Goal: Task Accomplishment & Management: Manage account settings

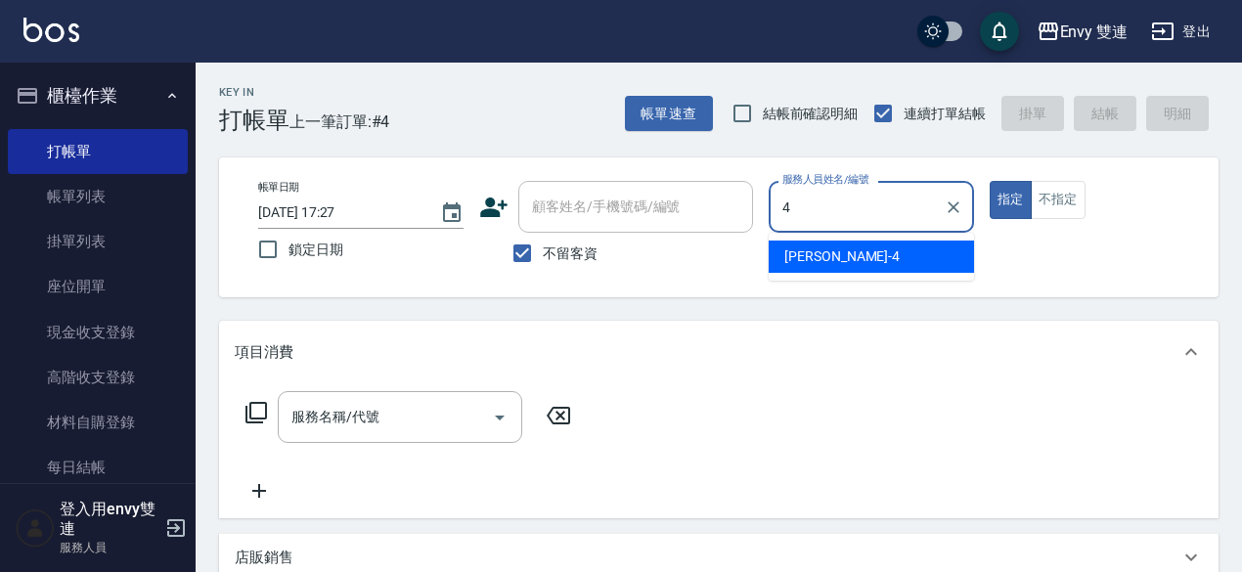
type input "[PERSON_NAME]-4"
type button "true"
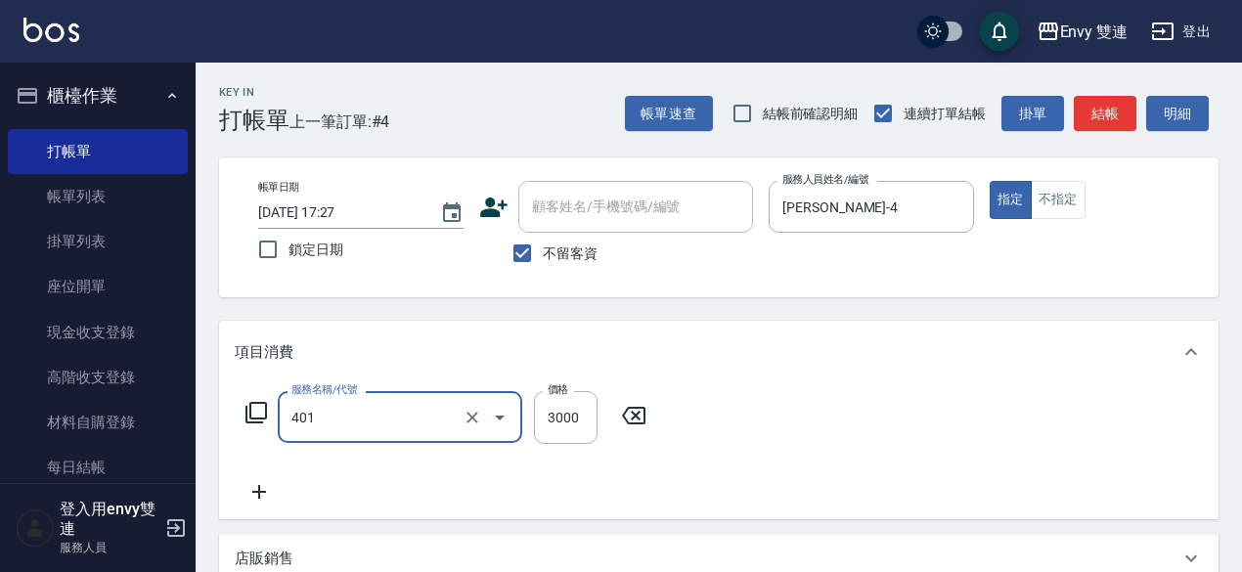
type input "染髮(401)"
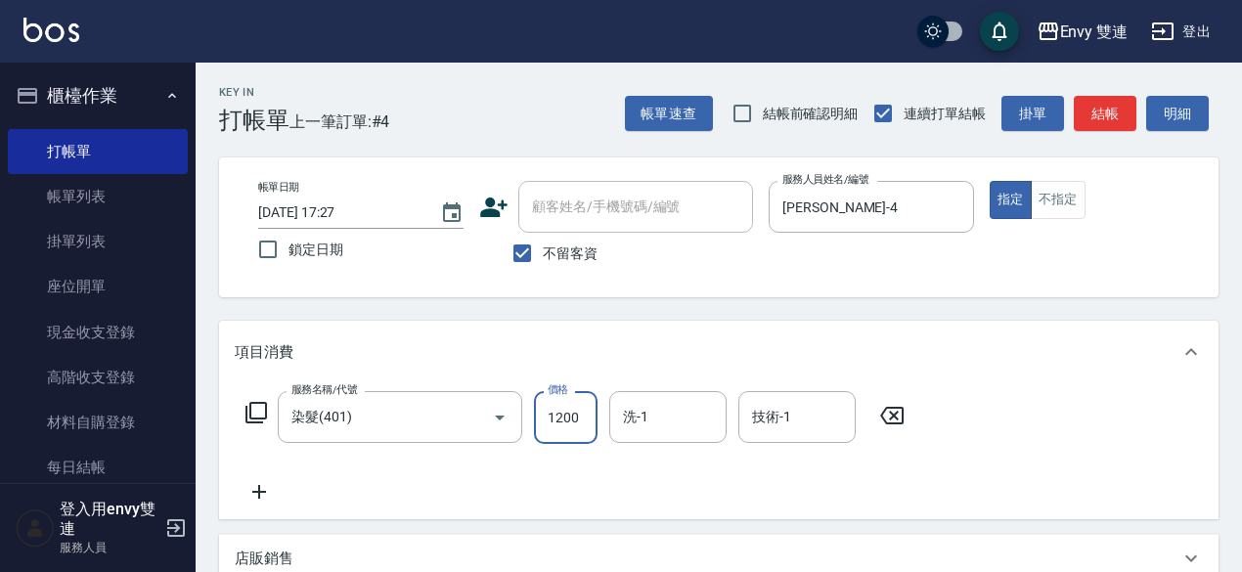
type input "1200"
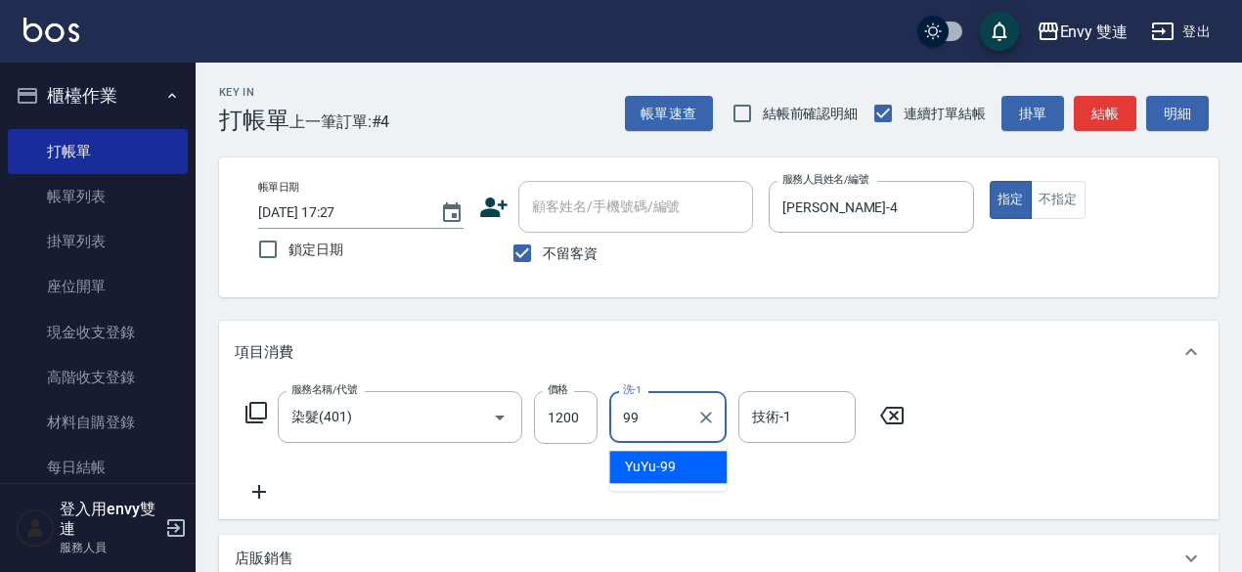
type input "YuYu-99"
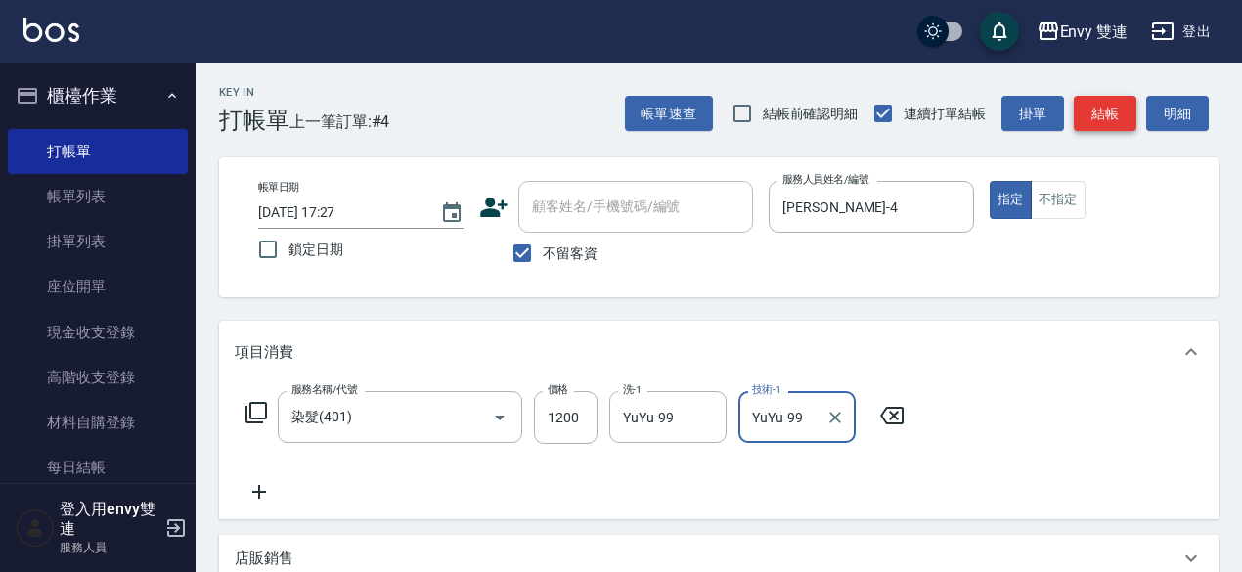
type input "YuYu-99"
click at [1107, 112] on button "結帳" at bounding box center [1104, 114] width 63 height 36
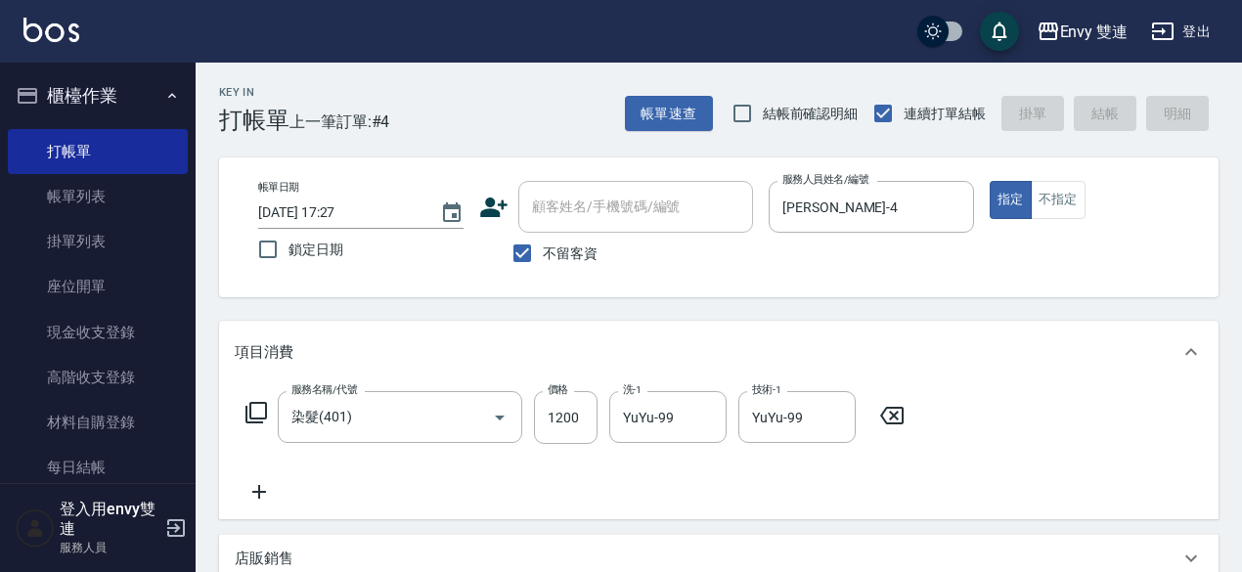
type input "[DATE] 18:55"
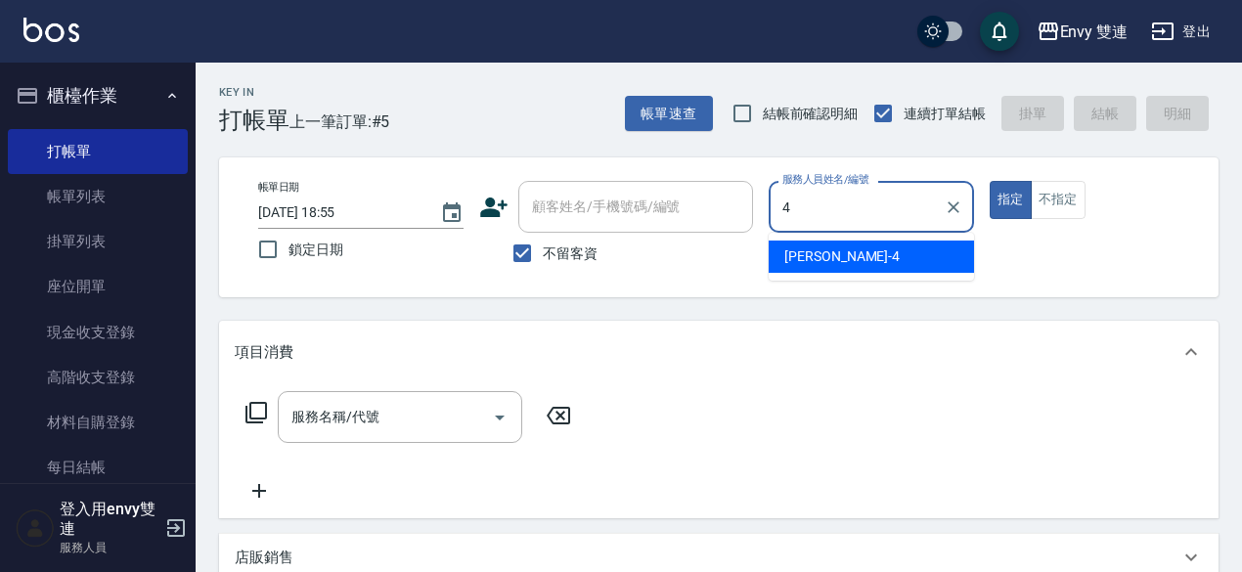
type input "[PERSON_NAME]-4"
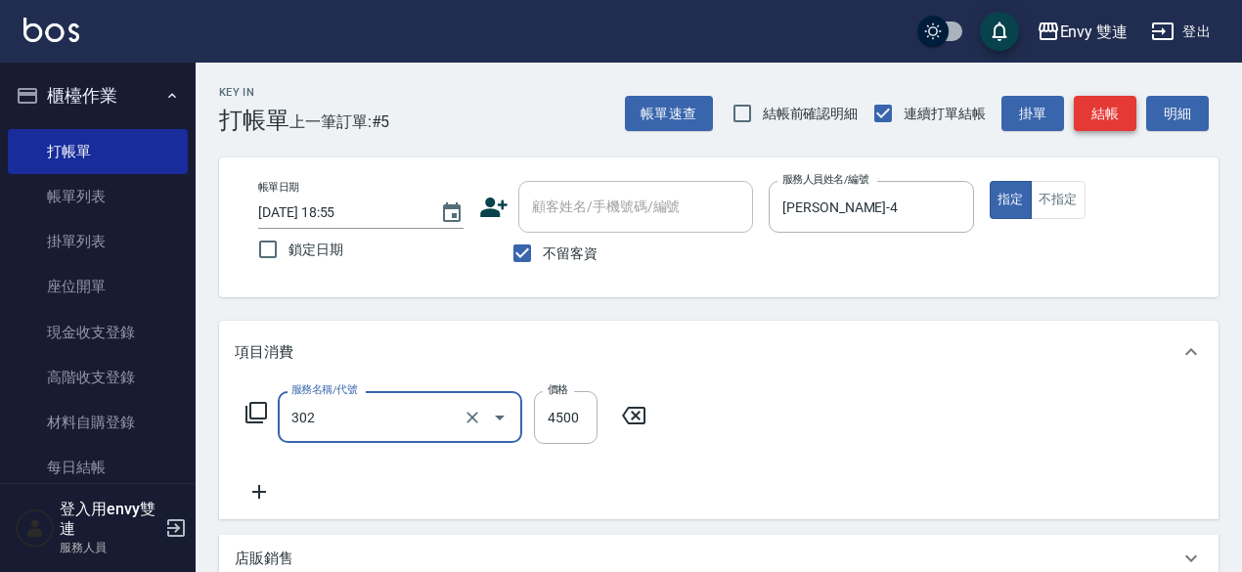
type input "水質感熱塑燙(302)"
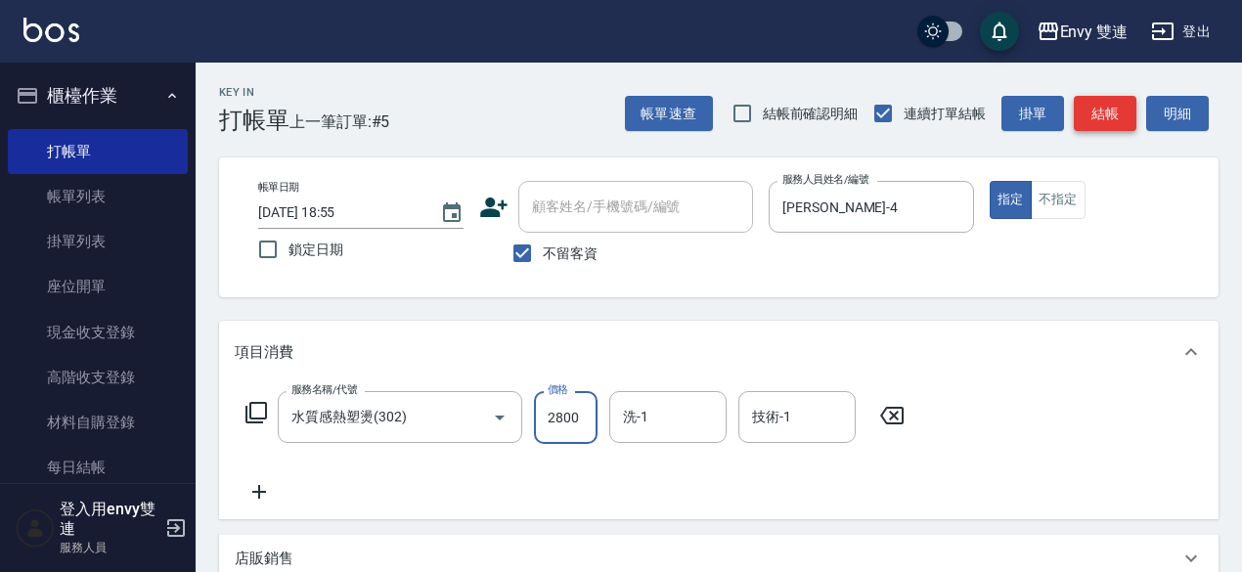
type input "2800"
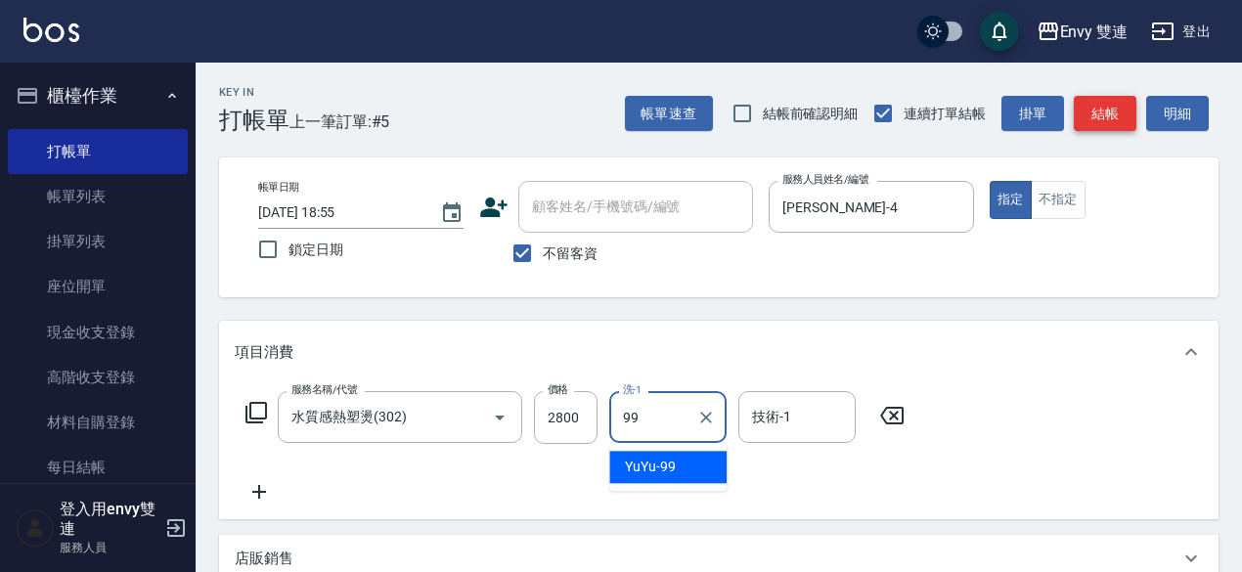
type input "YuYu-99"
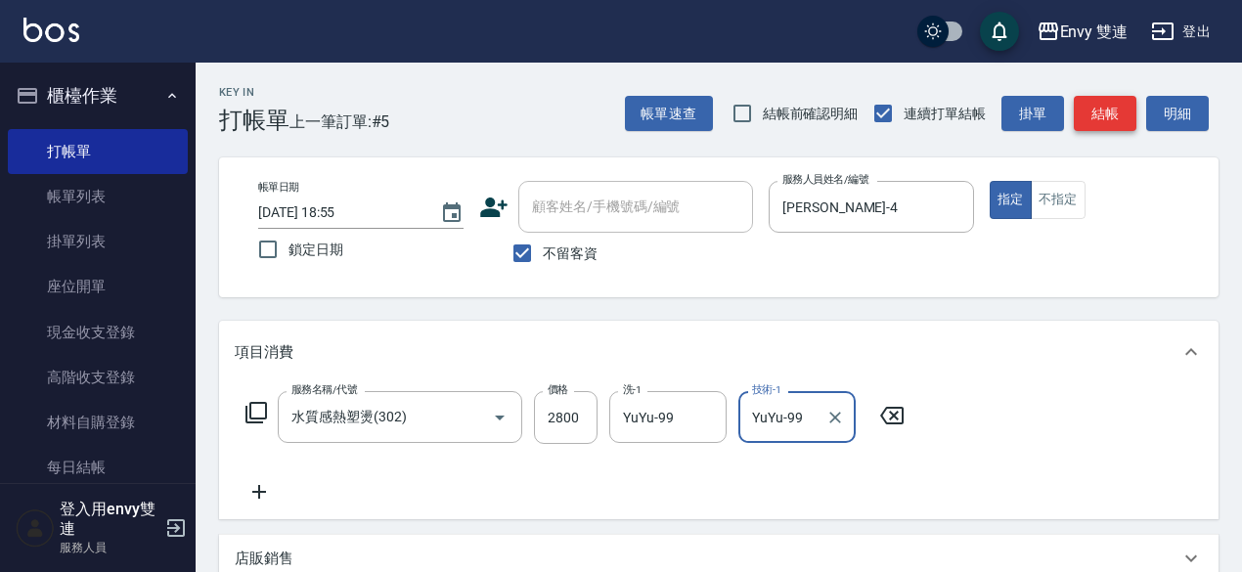
type input "YuYu-99"
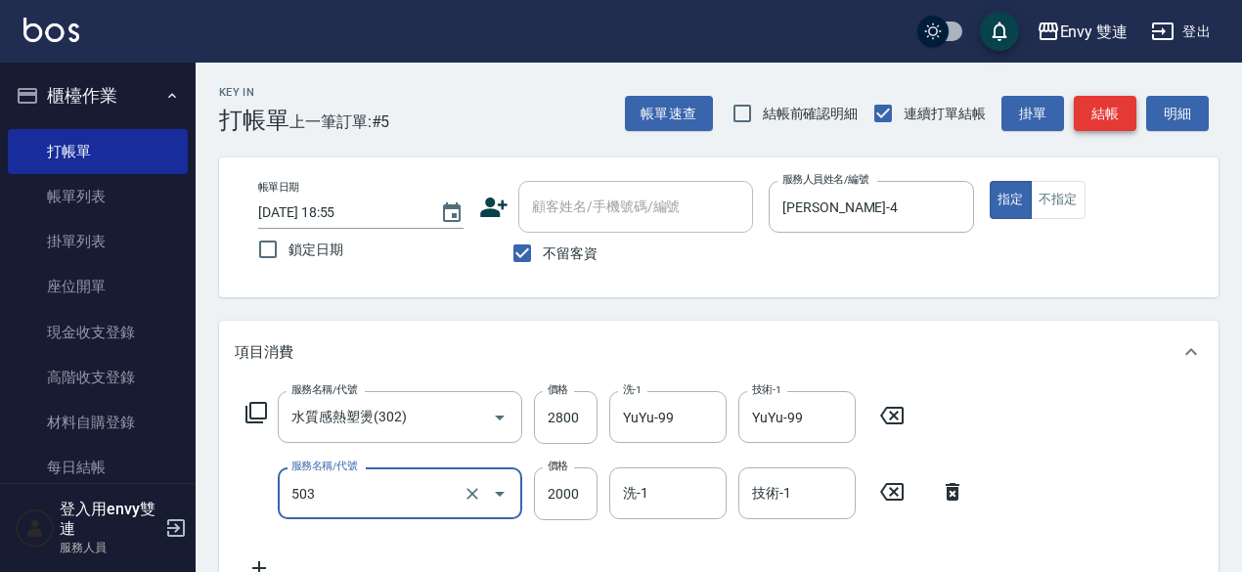
type input "日本結構二段式(503)"
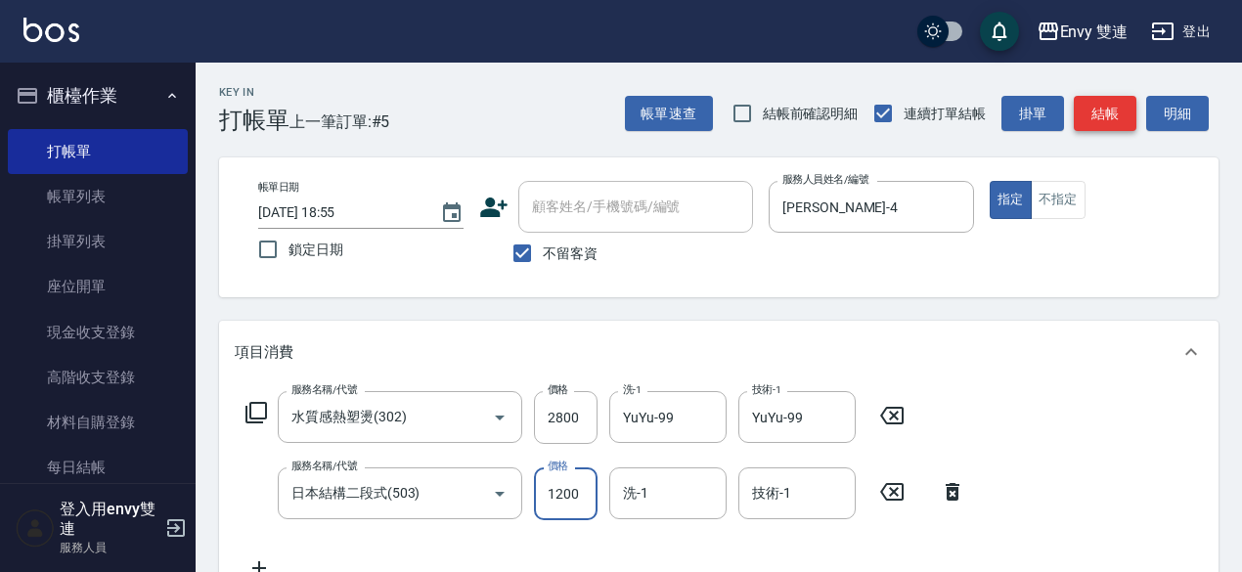
type input "1200"
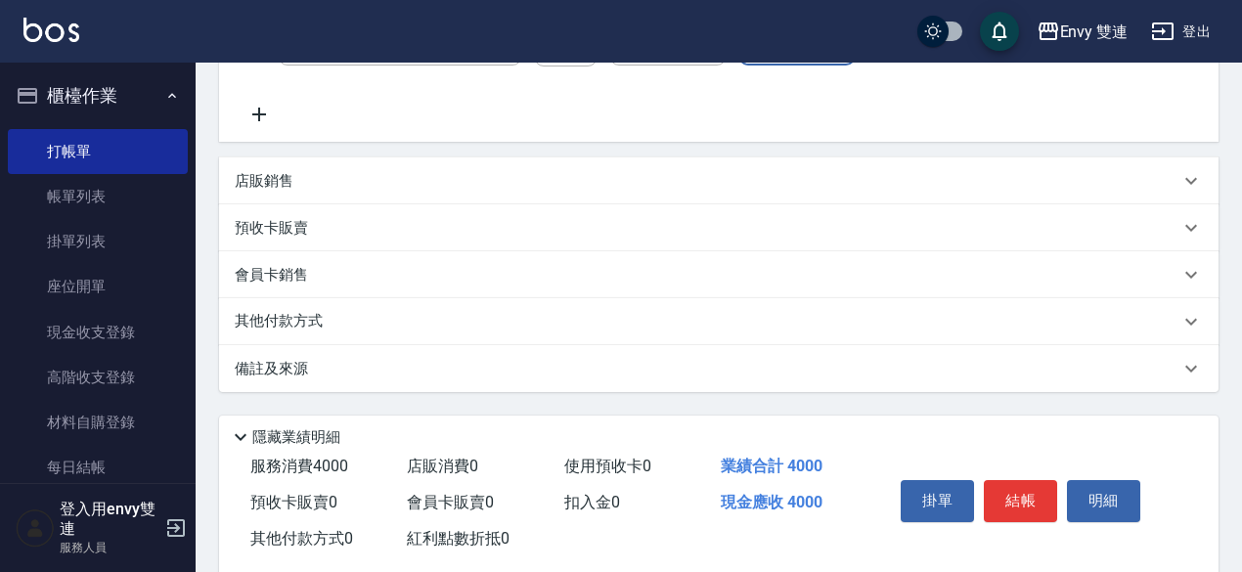
scroll to position [463, 0]
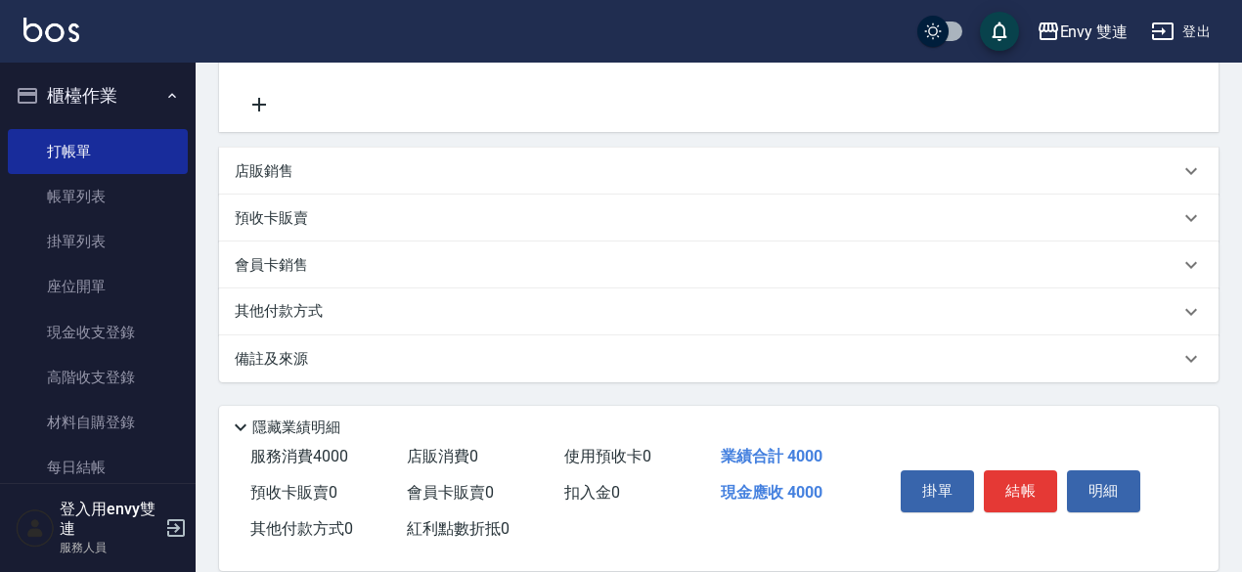
type input "YuYu-99"
click at [264, 314] on p "其他付款方式" at bounding box center [284, 312] width 98 height 22
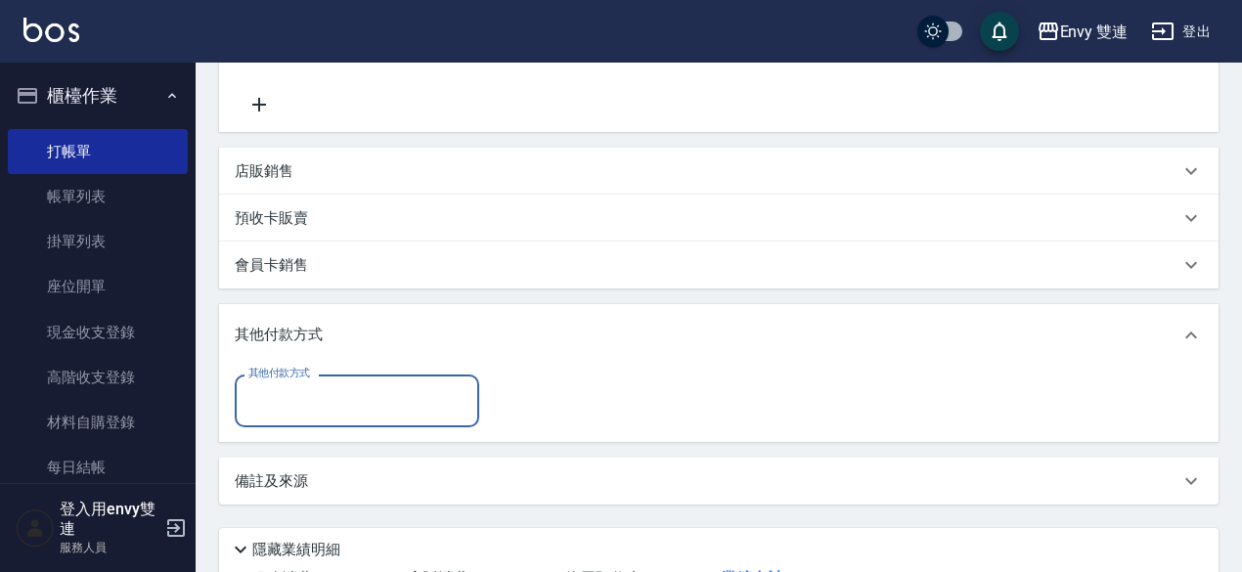
scroll to position [0, 0]
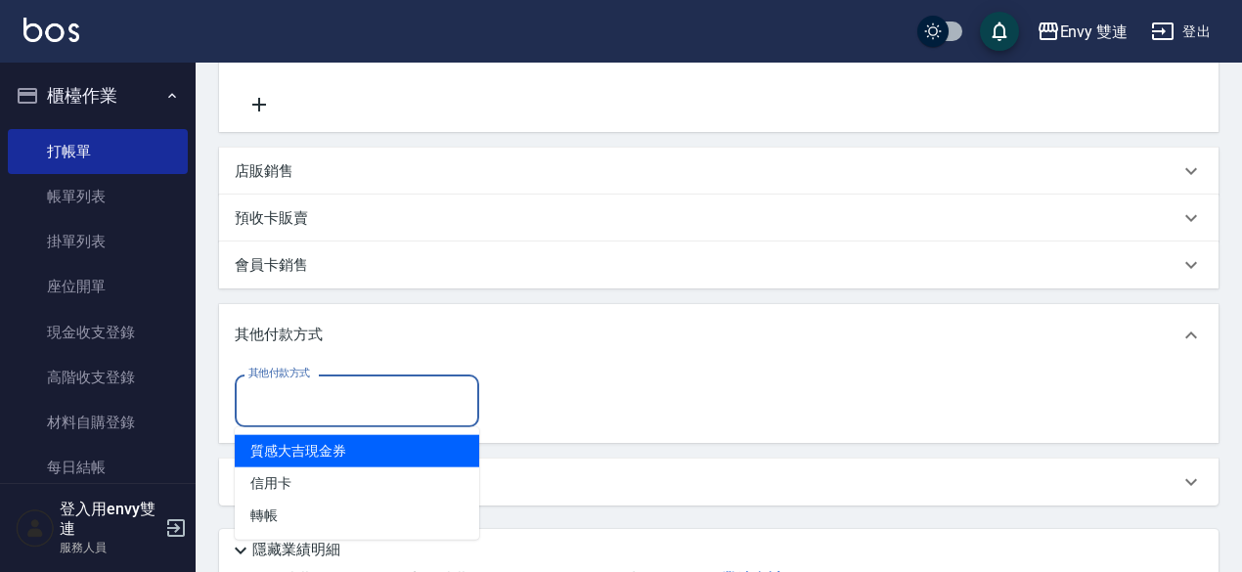
click at [358, 392] on input "其他付款方式" at bounding box center [356, 400] width 227 height 34
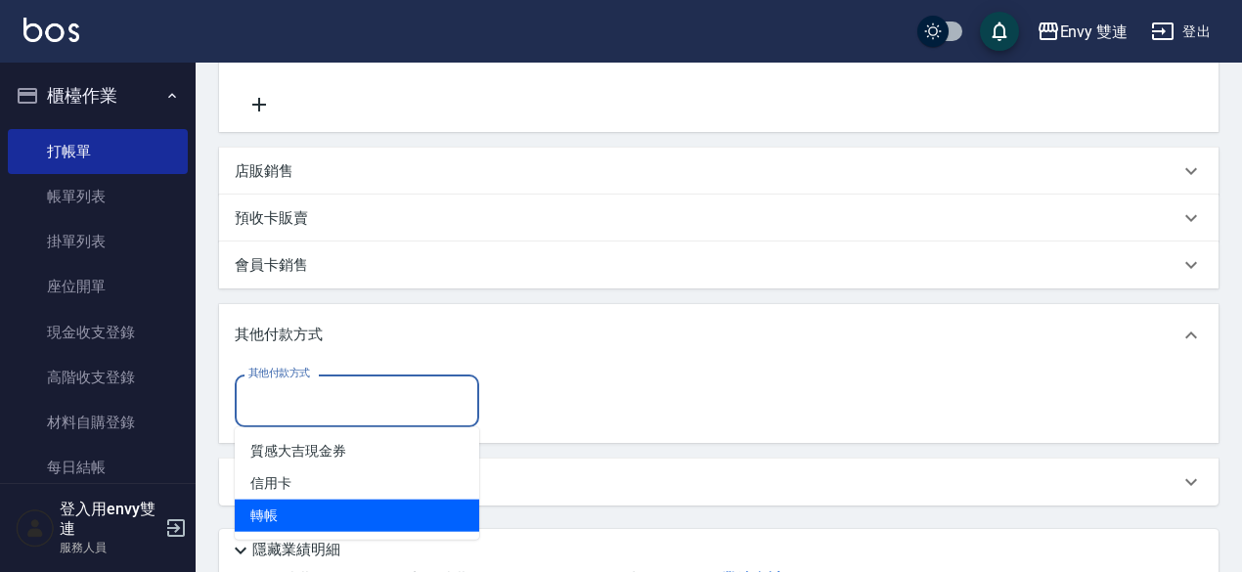
click at [318, 517] on span "轉帳" at bounding box center [357, 516] width 244 height 32
type input "轉帳"
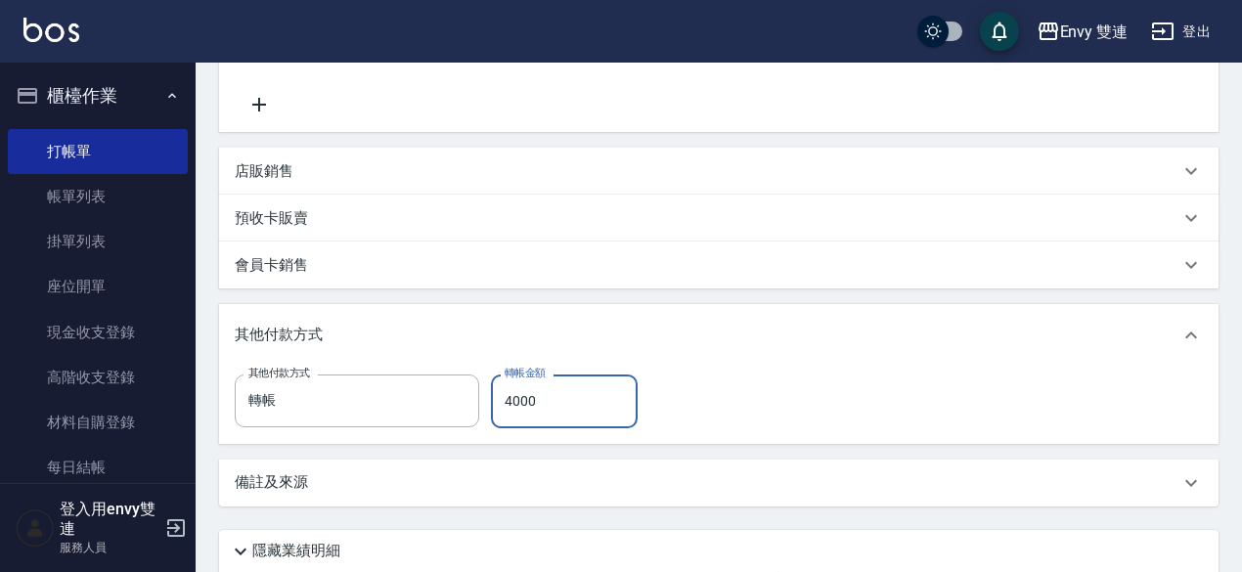
scroll to position [616, 0]
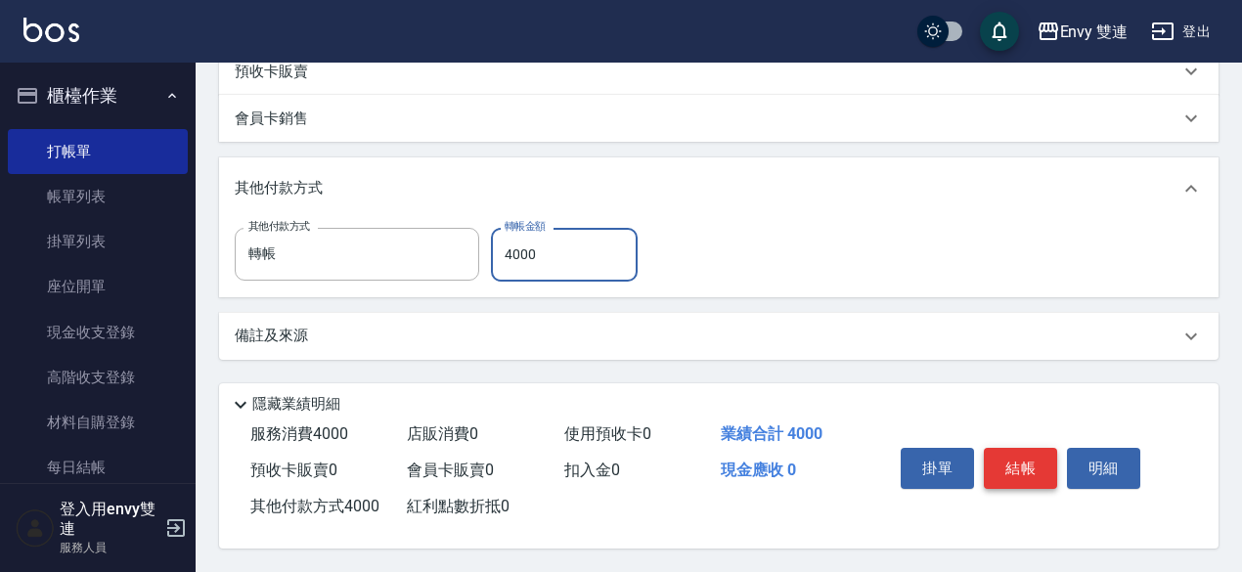
type input "4000"
click at [1010, 453] on button "結帳" at bounding box center [1019, 468] width 73 height 41
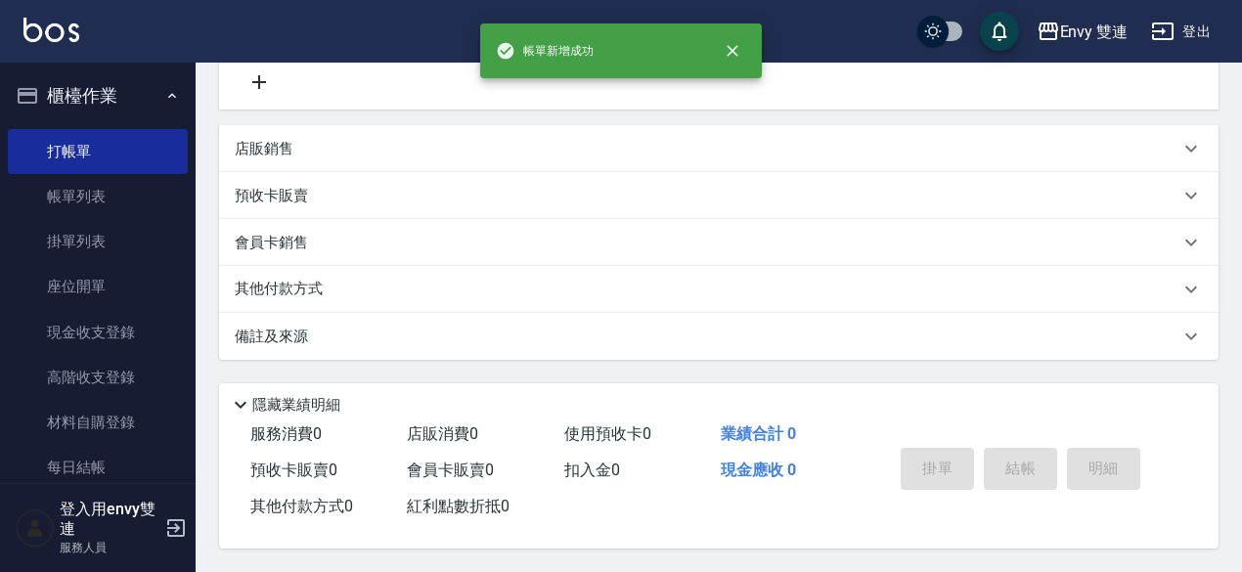
scroll to position [0, 0]
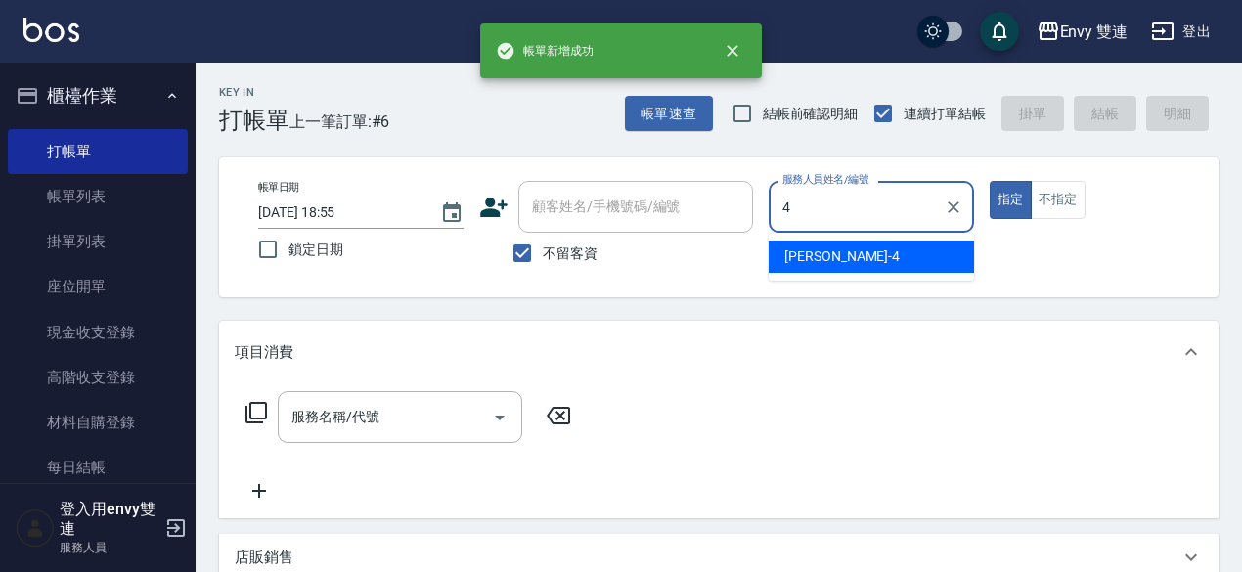
type input "[PERSON_NAME]-4"
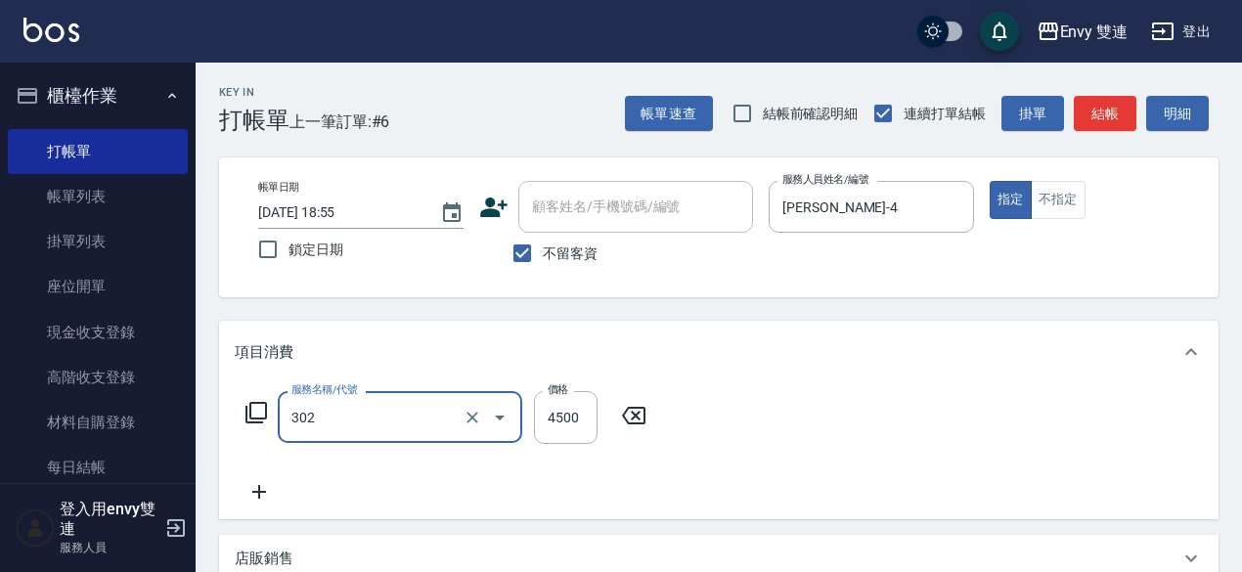
type input "水質感熱塑燙(302)"
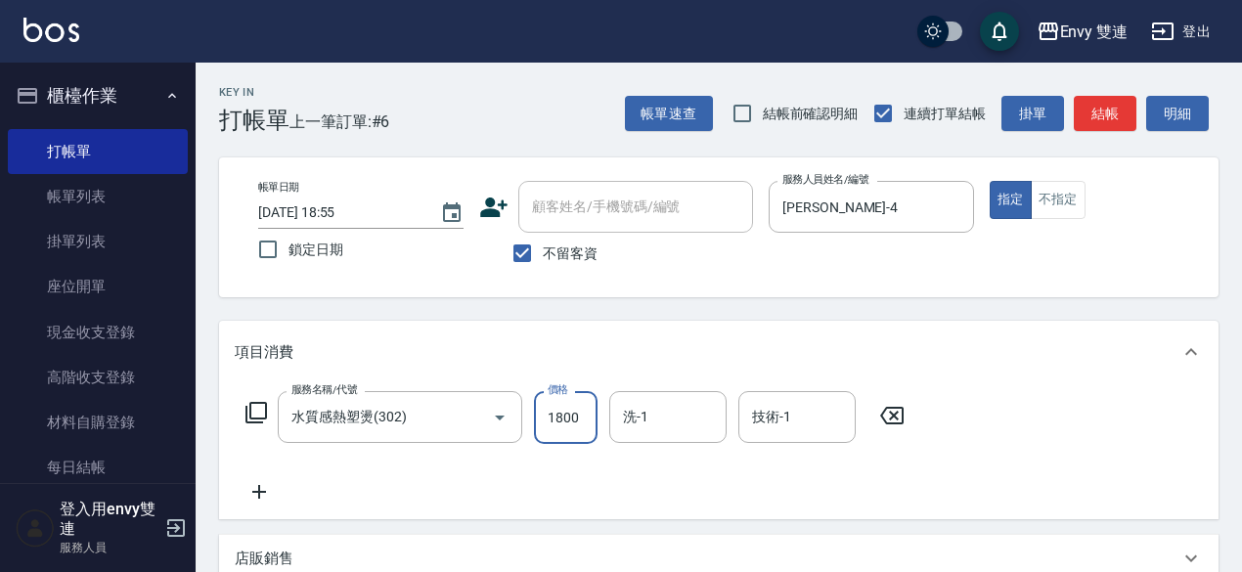
type input "1800"
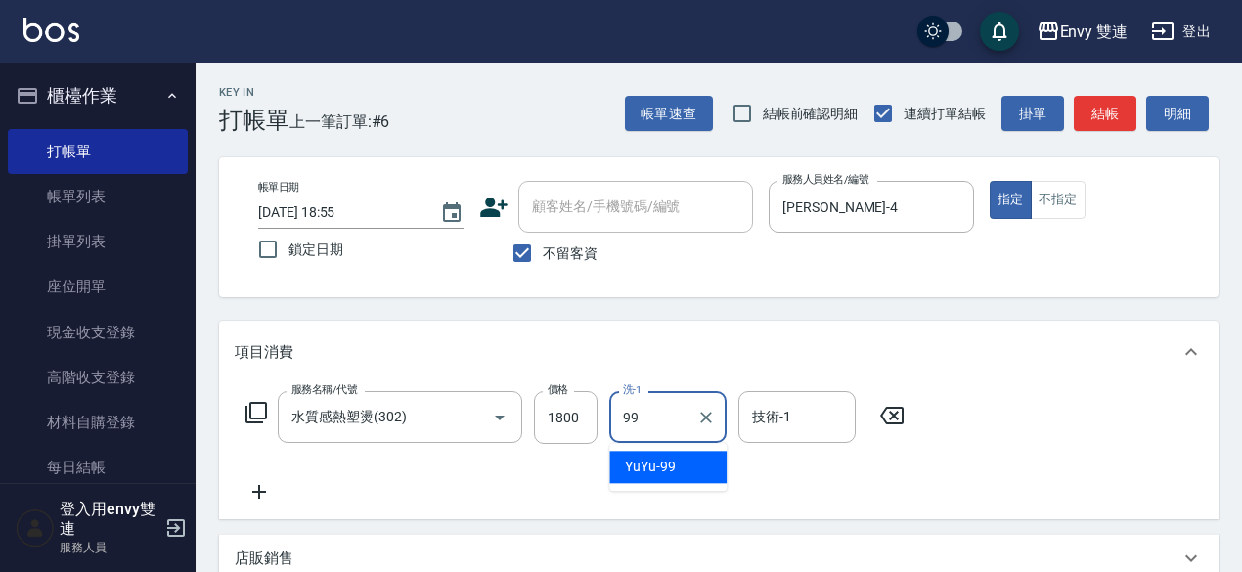
type input "YuYu-99"
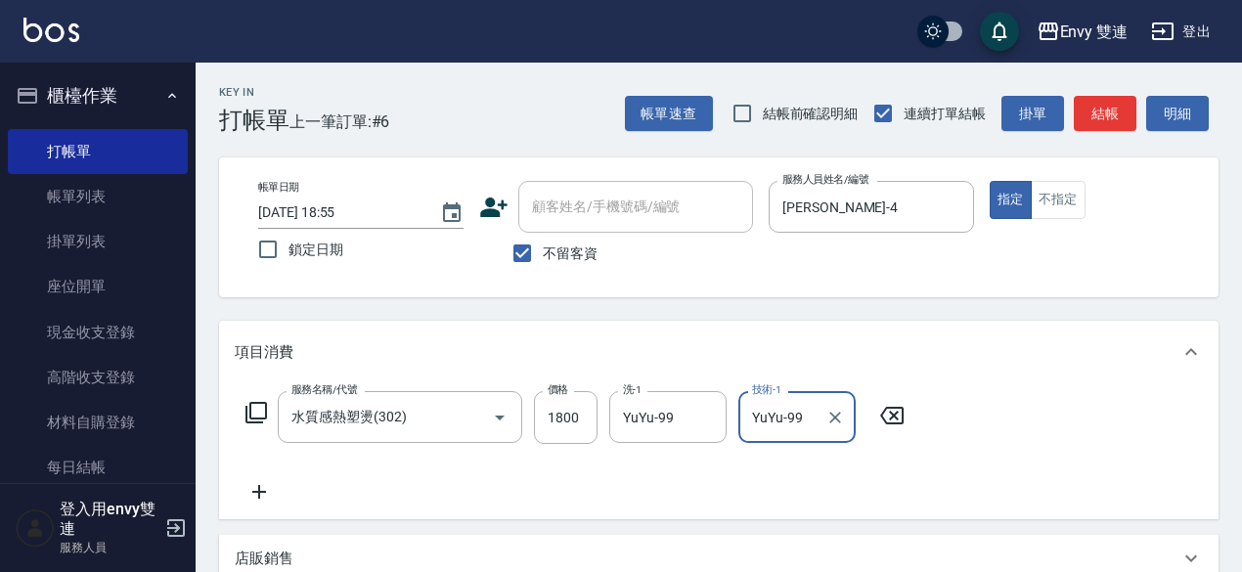
type input "YuYu-99"
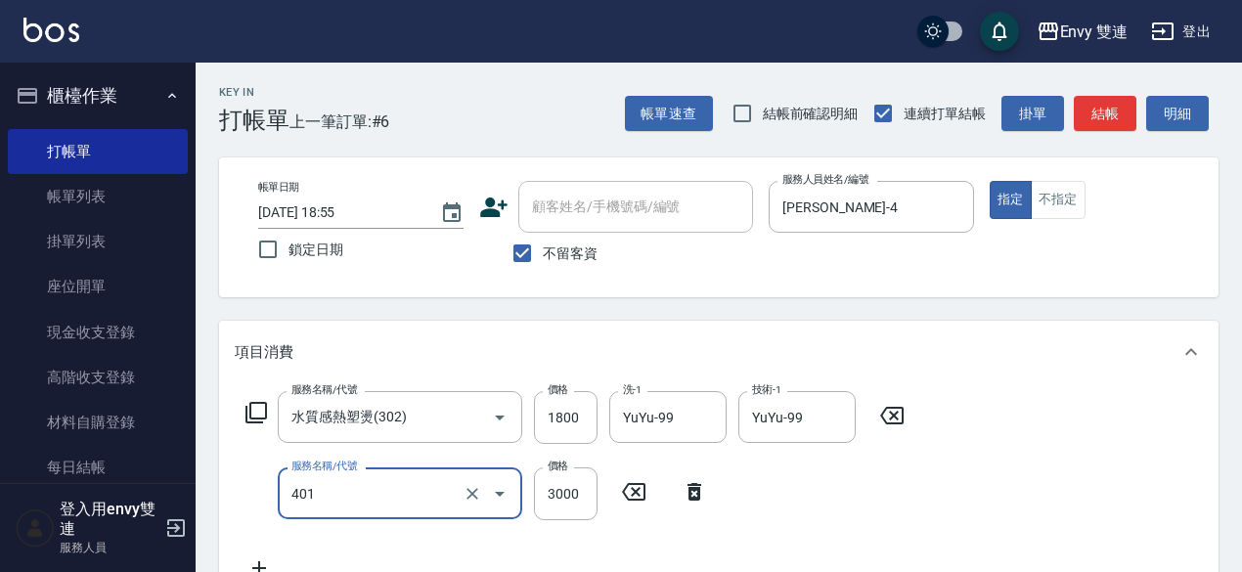
type input "染髮(401)"
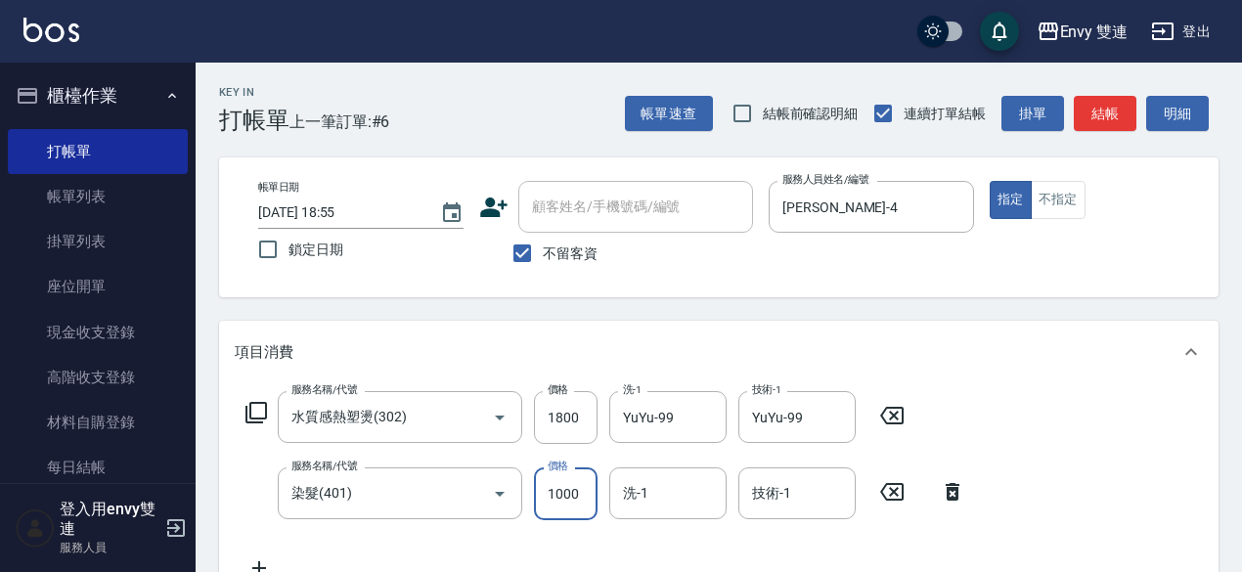
type input "1000"
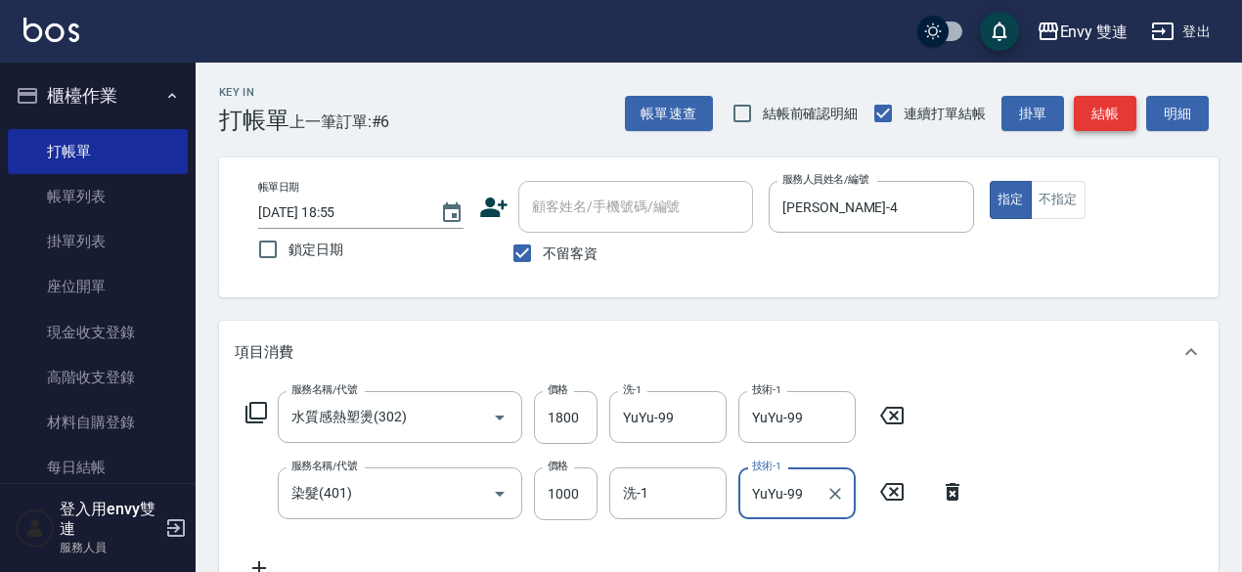
type input "YuYu-99"
click at [1115, 114] on button "結帳" at bounding box center [1104, 114] width 63 height 36
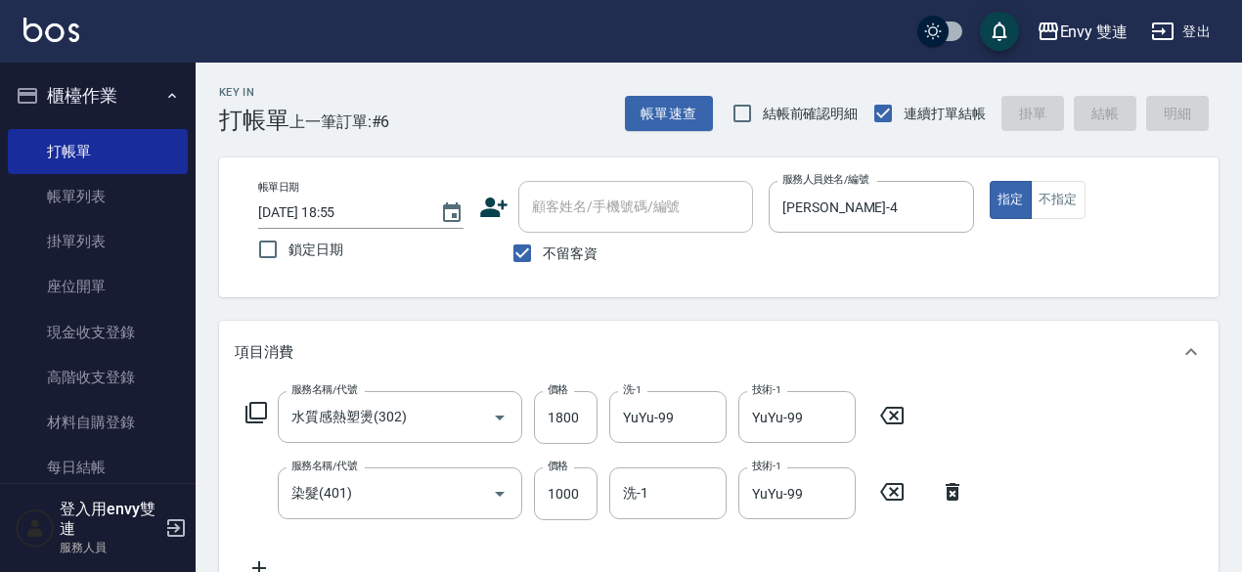
type input "[DATE] 18:56"
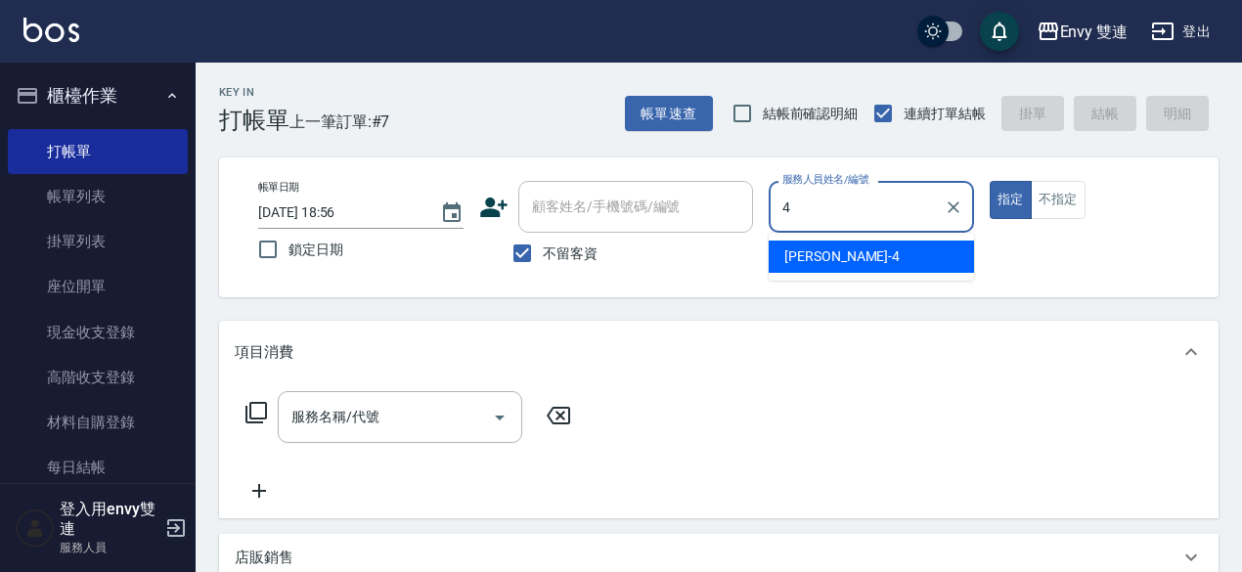
type input "[PERSON_NAME]-4"
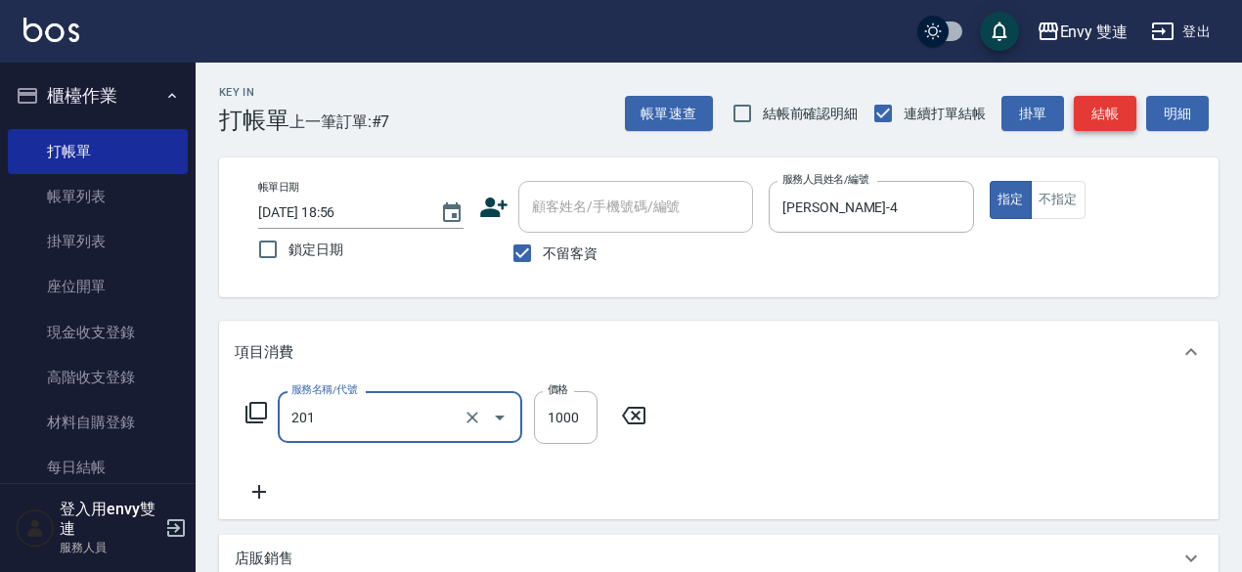
type input "剪髮(201)"
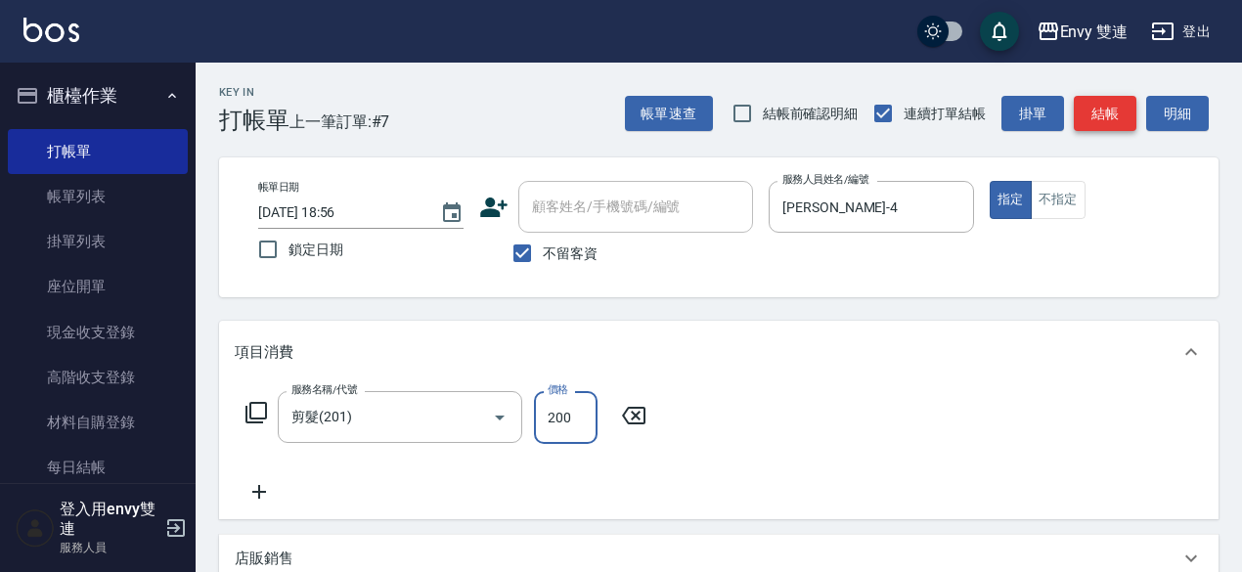
type input "200"
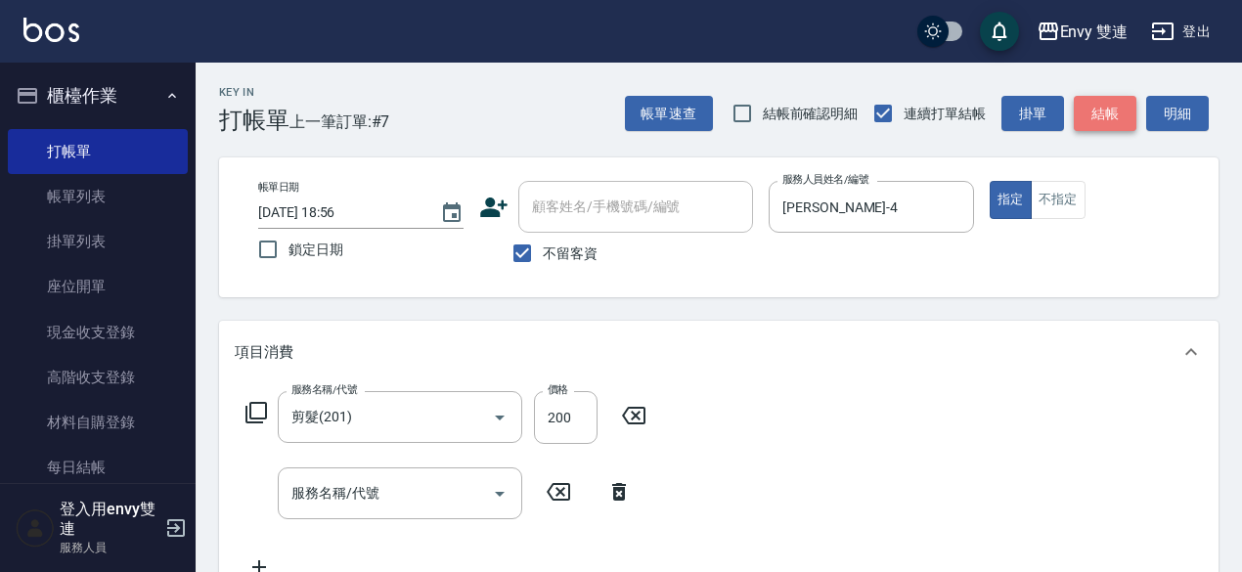
click at [1116, 114] on button "結帳" at bounding box center [1104, 114] width 63 height 36
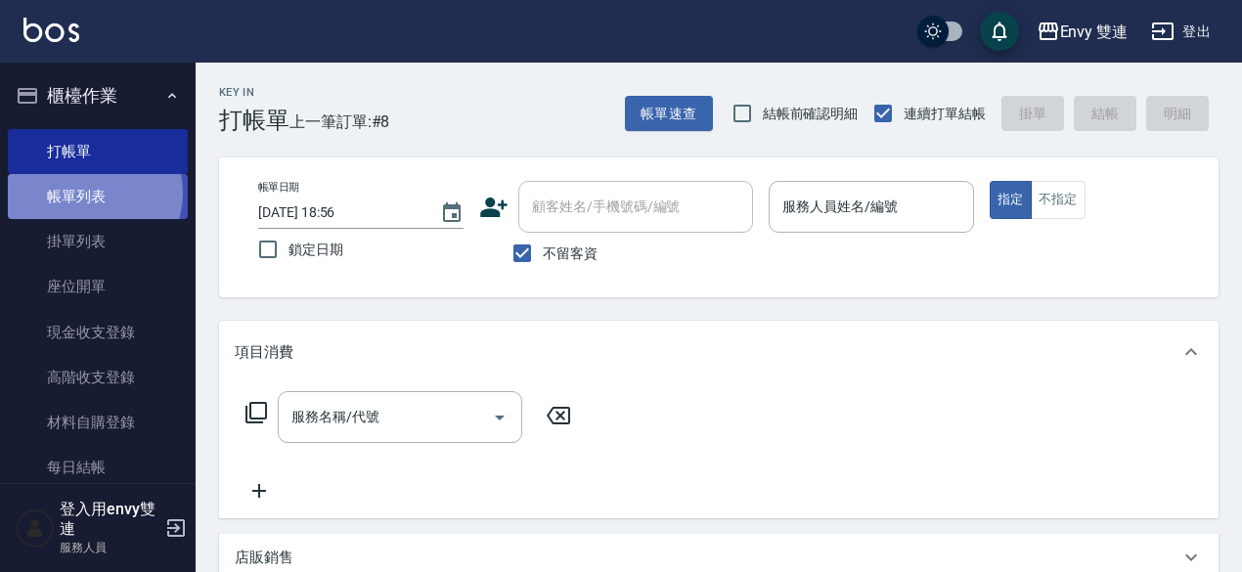
click at [87, 193] on link "帳單列表" at bounding box center [98, 196] width 180 height 45
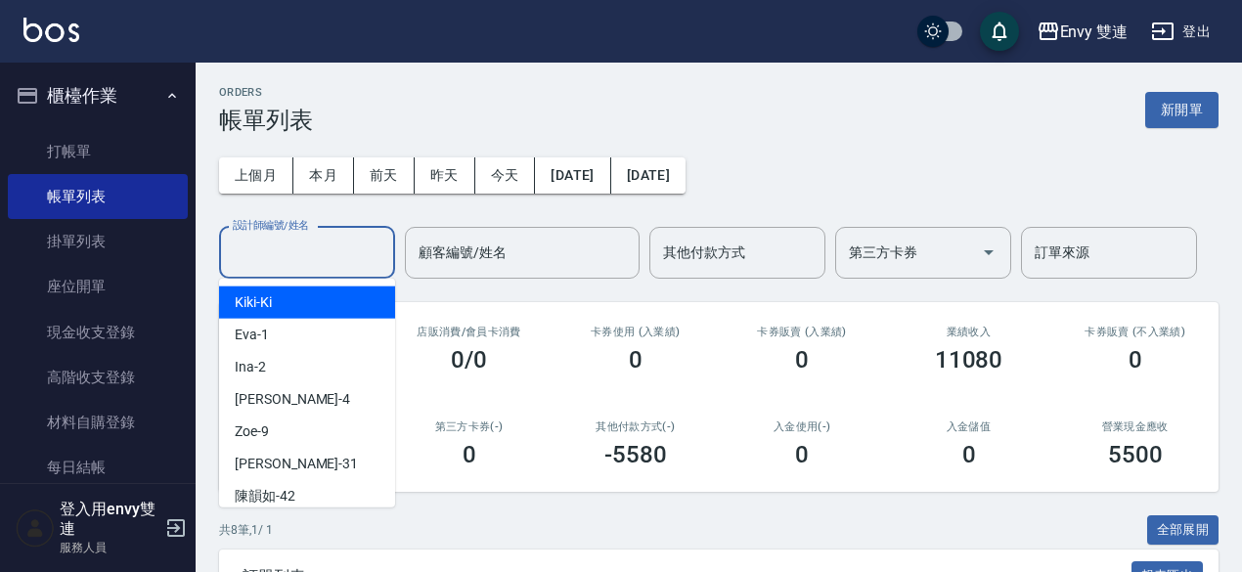
click at [270, 264] on input "設計師編號/姓名" at bounding box center [307, 253] width 158 height 34
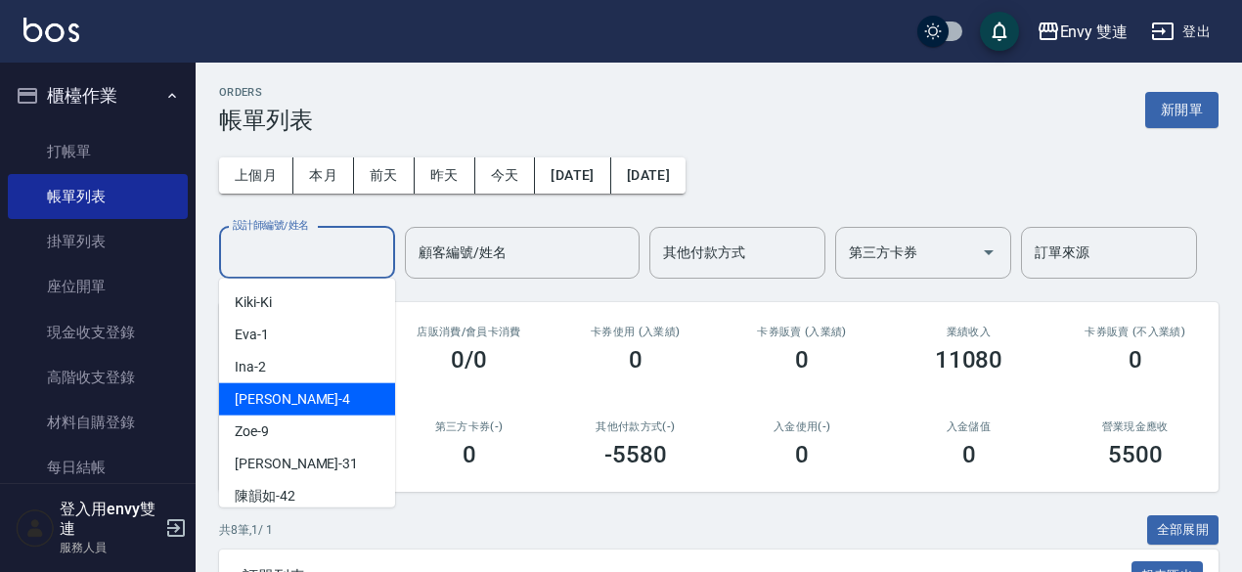
click at [282, 398] on div "[PERSON_NAME] -4" at bounding box center [307, 399] width 176 height 32
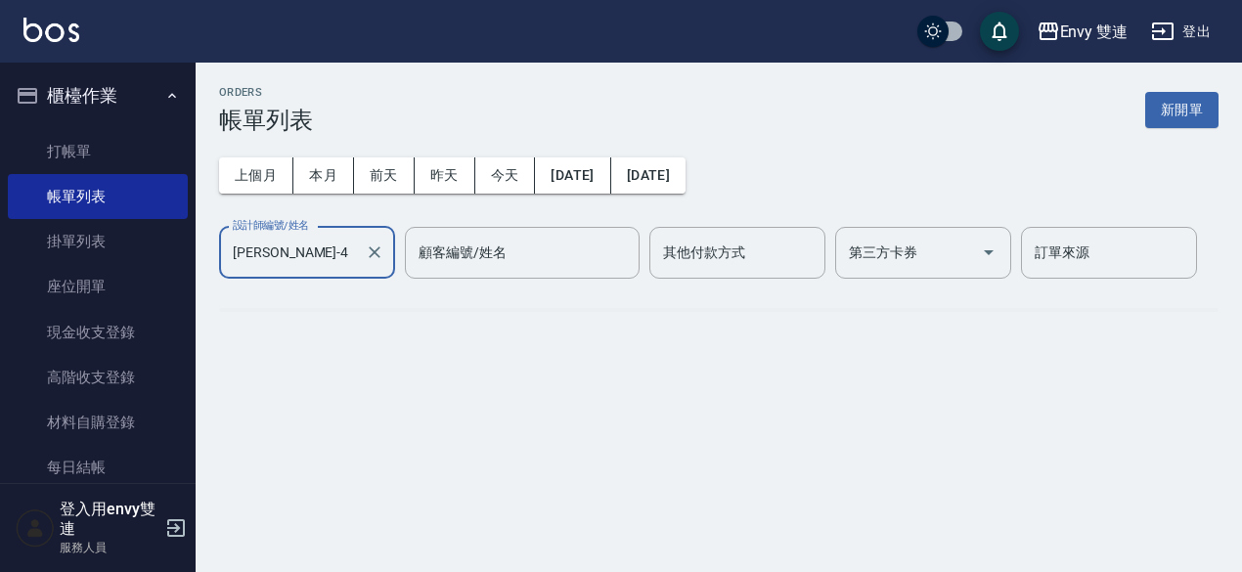
type input "[PERSON_NAME]-4"
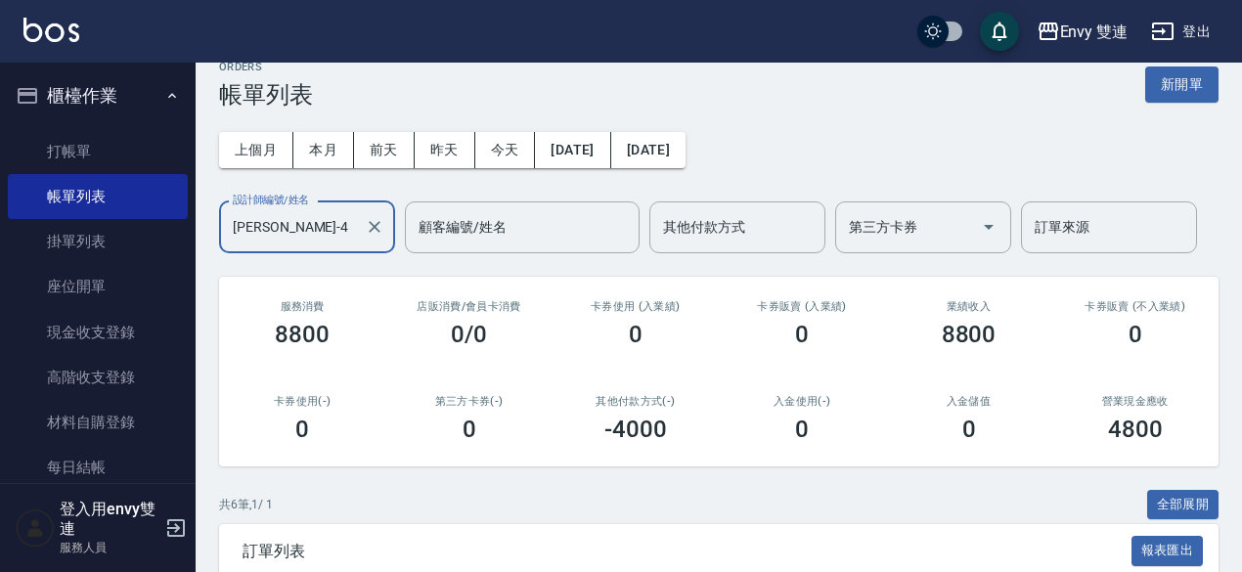
scroll to position [2, 0]
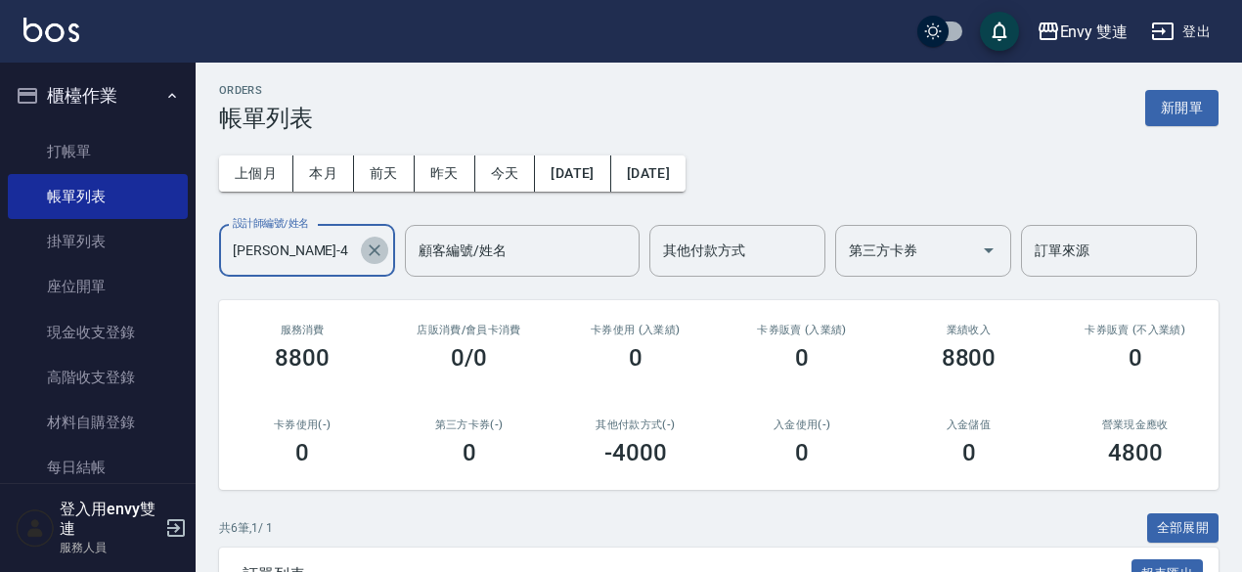
click at [384, 249] on button "Clear" at bounding box center [374, 250] width 27 height 27
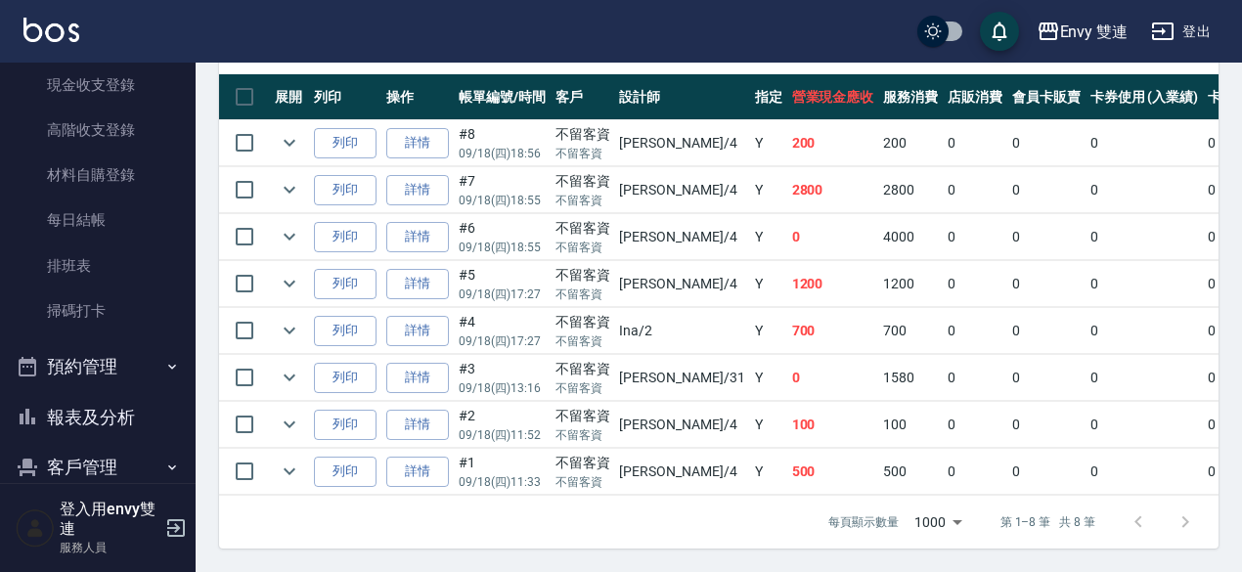
scroll to position [256, 0]
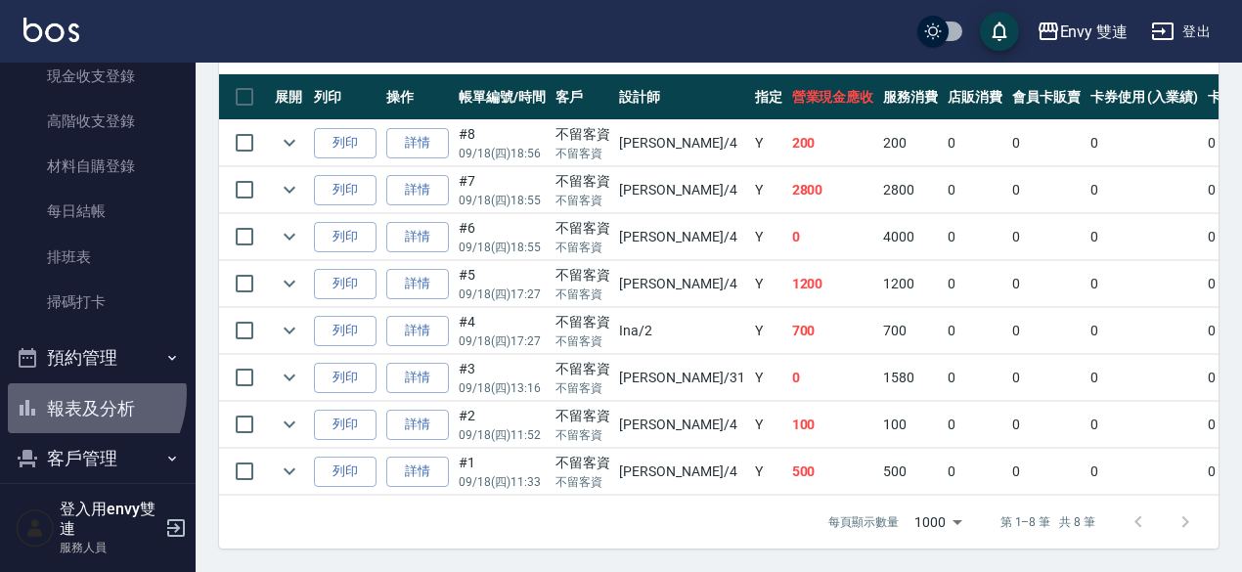
click at [72, 393] on button "報表及分析" at bounding box center [98, 408] width 180 height 51
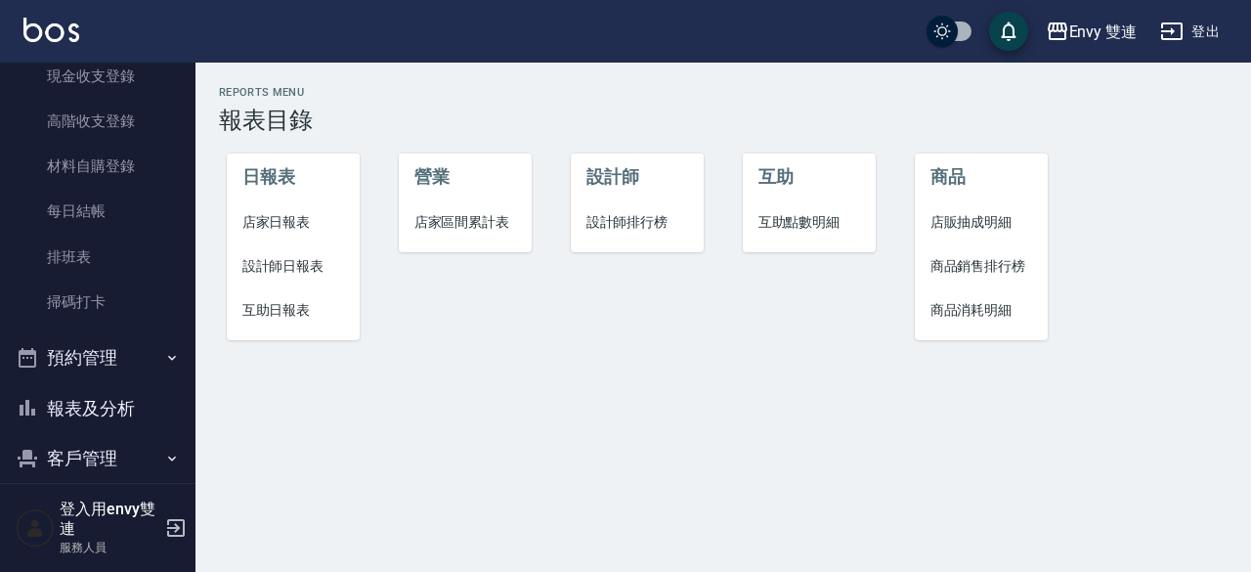
click at [303, 257] on span "設計師日報表" at bounding box center [293, 266] width 103 height 21
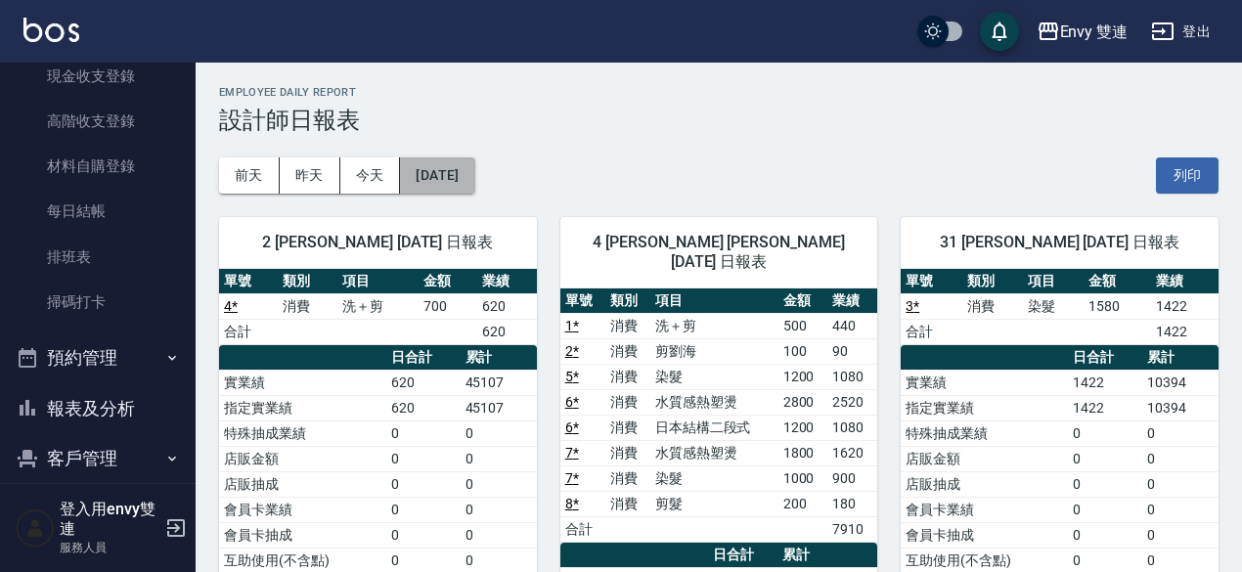
click at [474, 171] on button "[DATE]" at bounding box center [437, 175] width 74 height 36
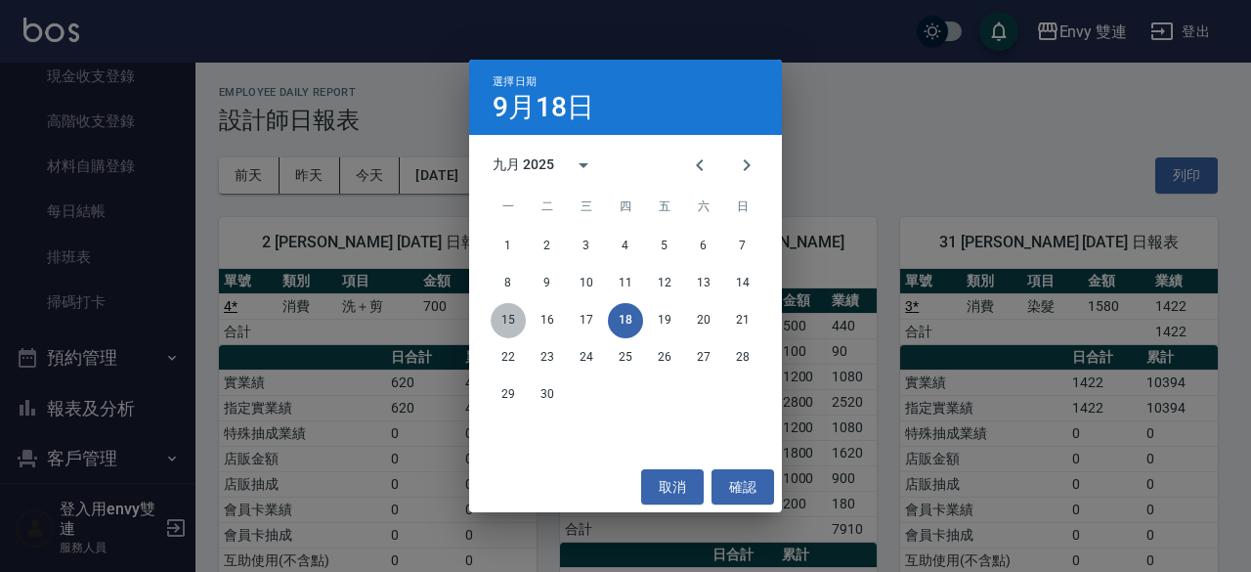
click at [512, 310] on button "15" at bounding box center [508, 320] width 35 height 35
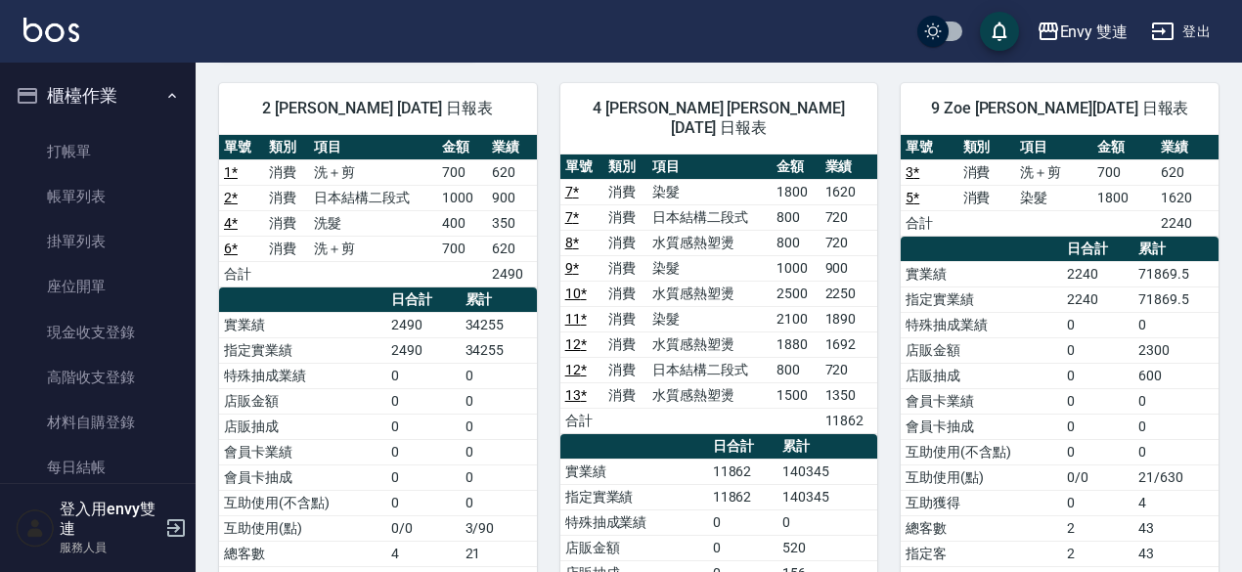
scroll to position [137, 0]
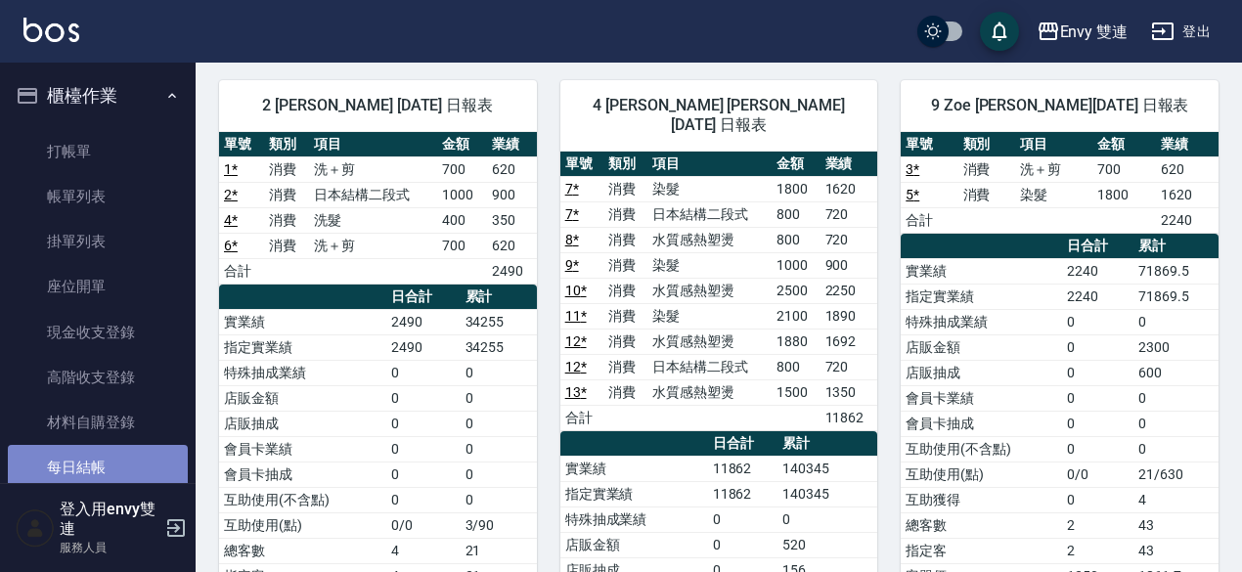
click at [102, 466] on link "每日結帳" at bounding box center [98, 467] width 180 height 45
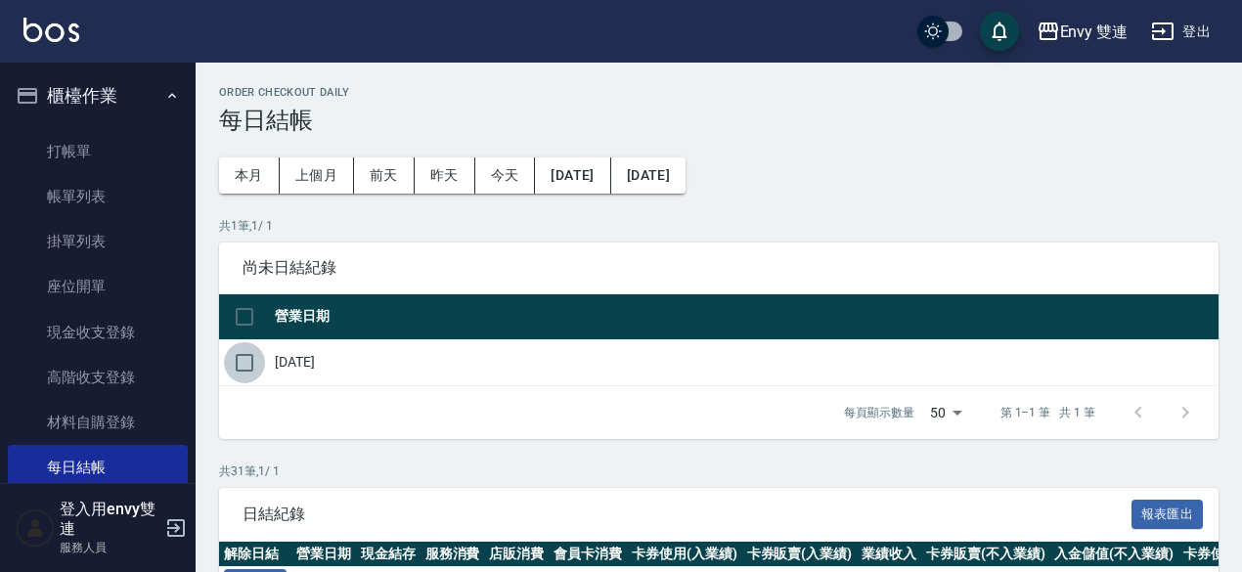
click at [244, 364] on input "checkbox" at bounding box center [244, 362] width 41 height 41
checkbox input "true"
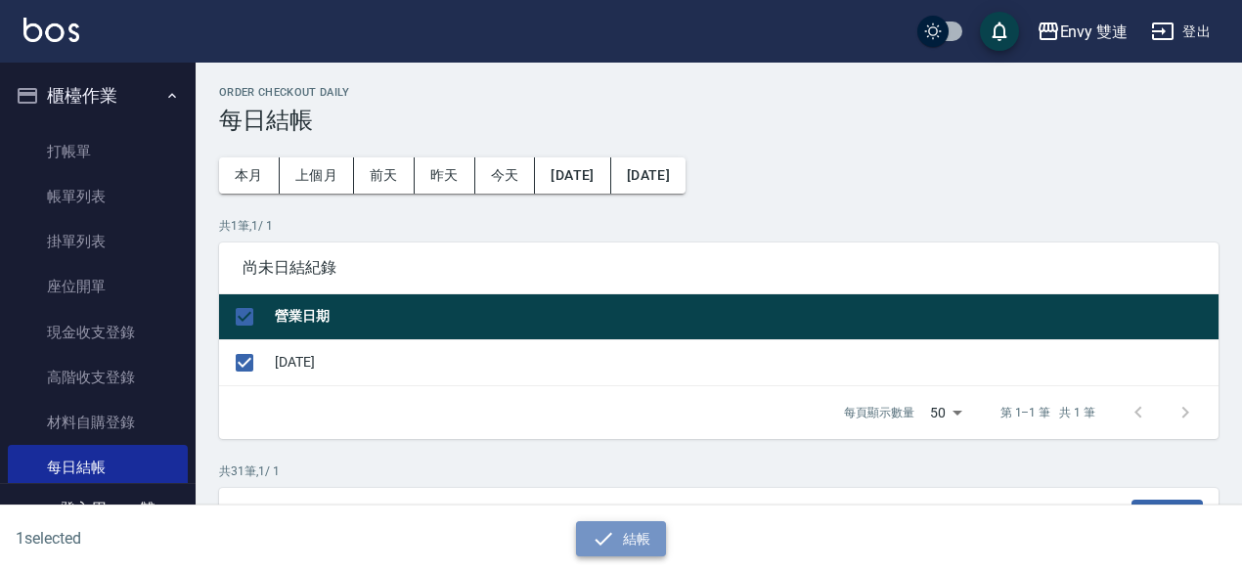
click at [584, 530] on button "結帳" at bounding box center [621, 539] width 91 height 36
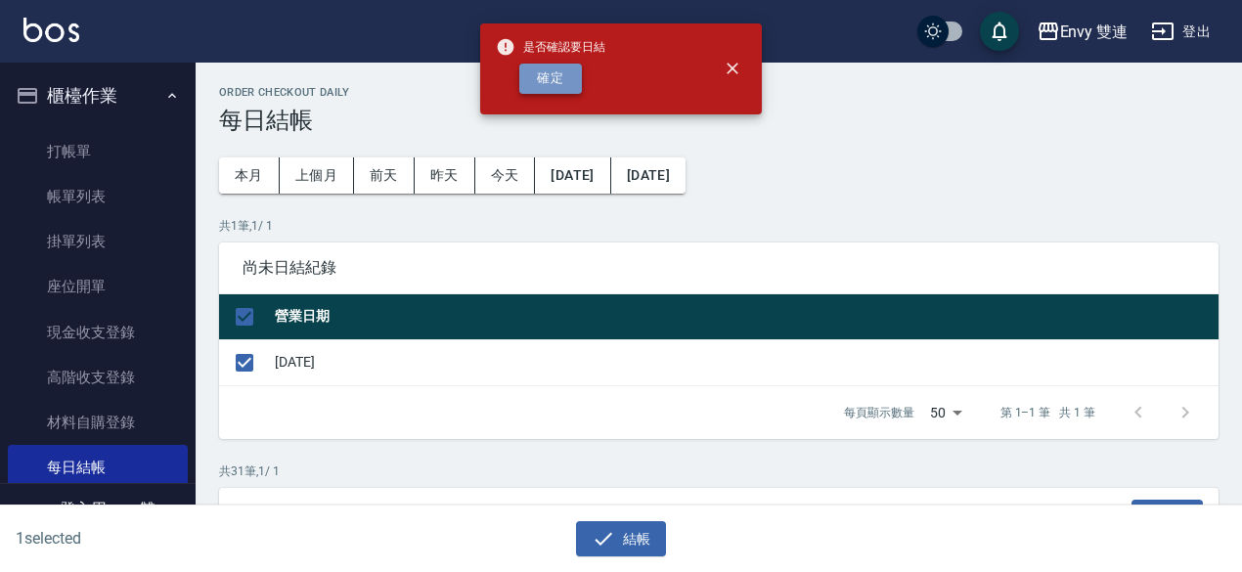
click at [545, 79] on button "確定" at bounding box center [550, 79] width 63 height 30
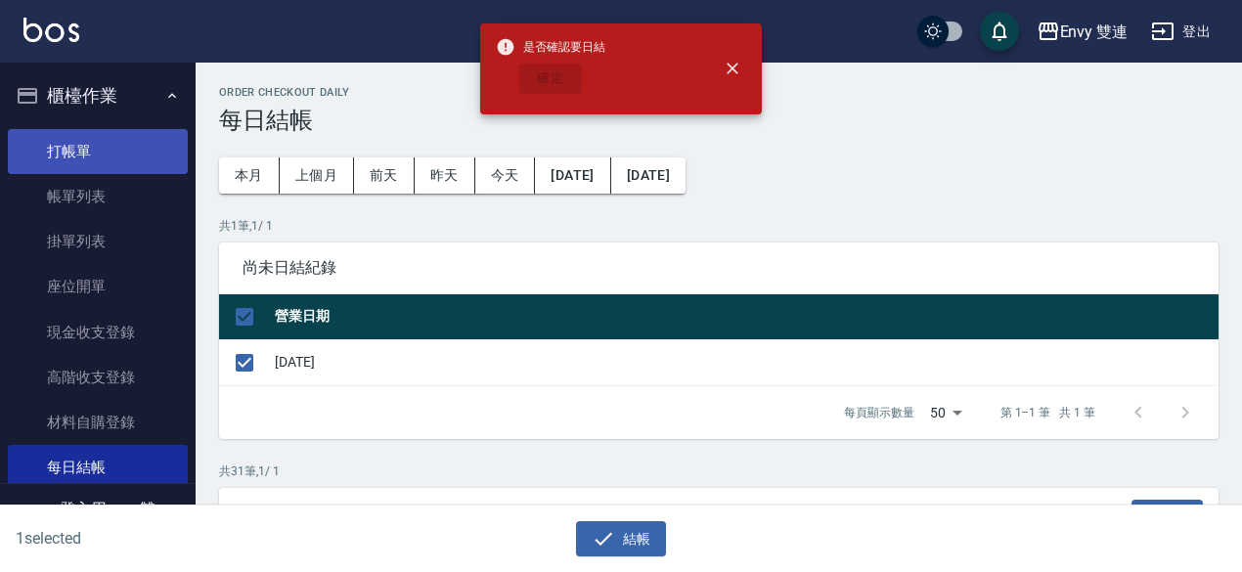
checkbox input "false"
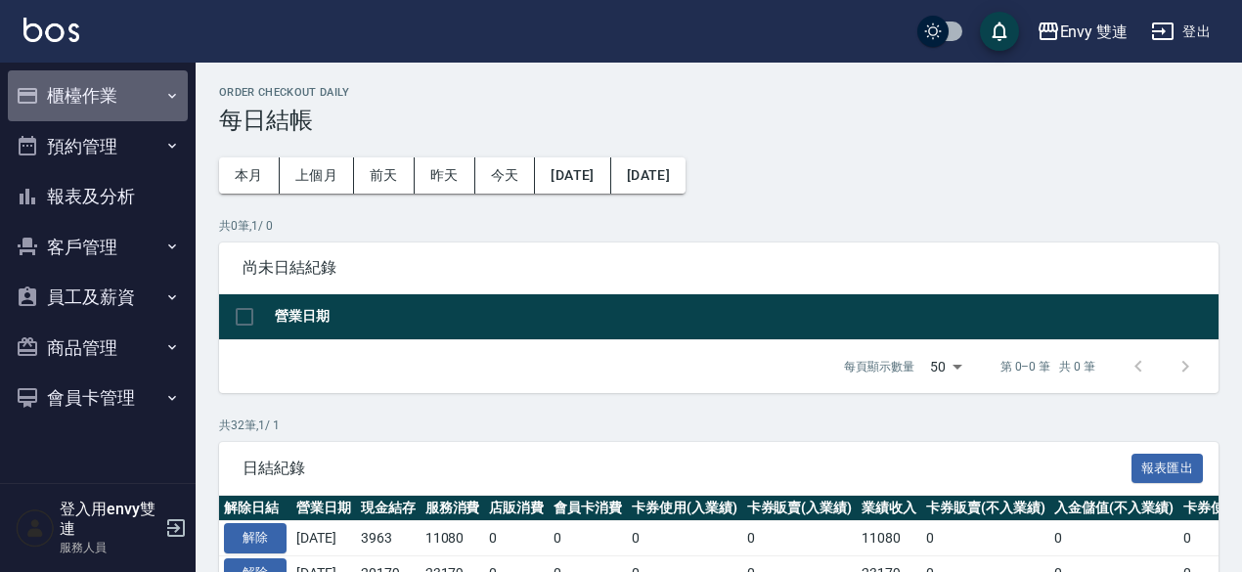
click at [65, 101] on button "櫃檯作業" at bounding box center [98, 95] width 180 height 51
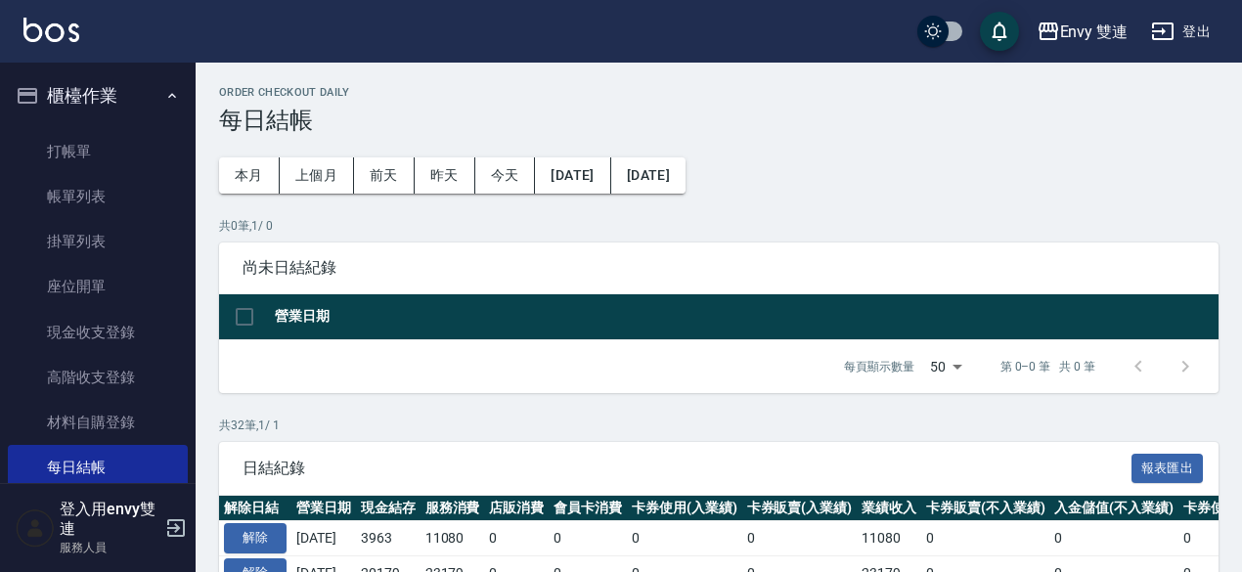
click at [117, 484] on div "登入用envy雙連 服務人員" at bounding box center [98, 528] width 196 height 88
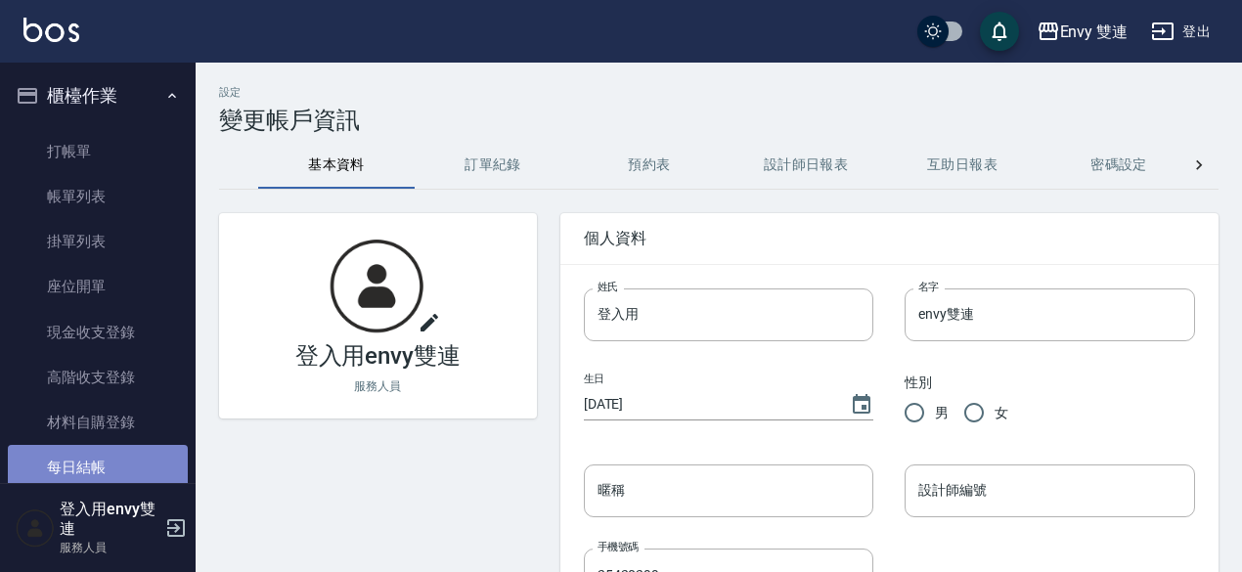
click at [101, 466] on link "每日結帳" at bounding box center [98, 467] width 180 height 45
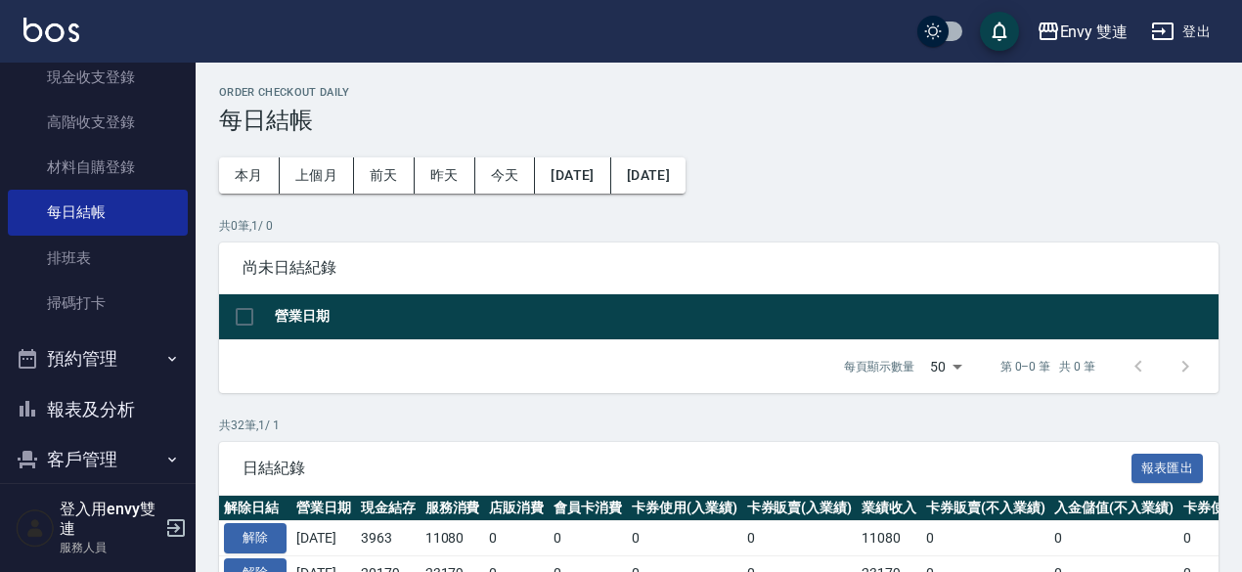
scroll to position [260, 0]
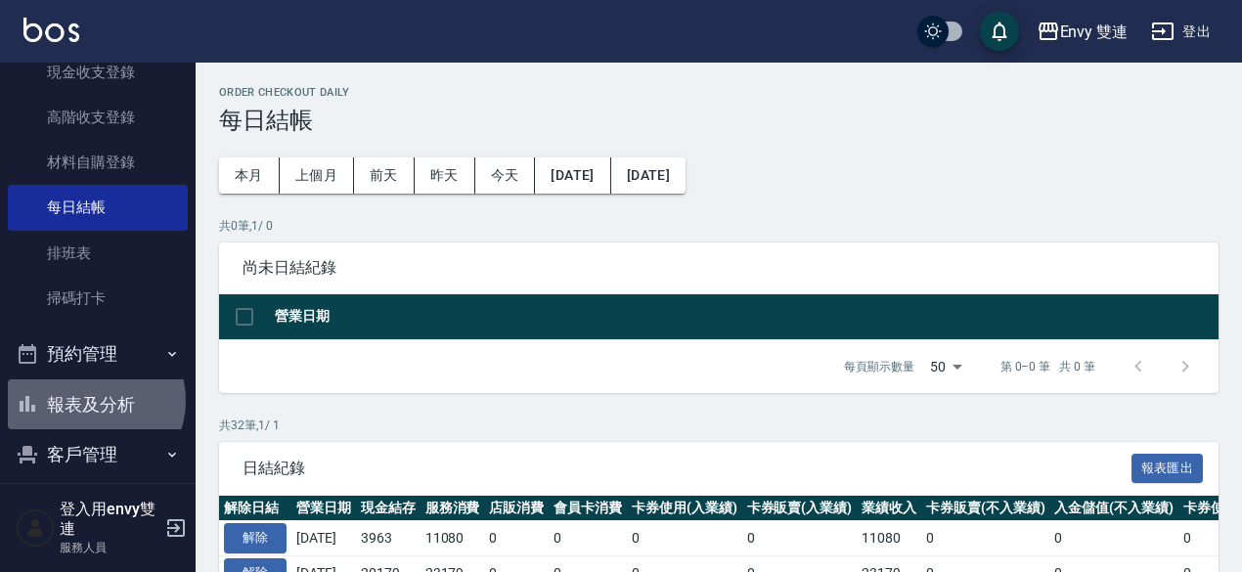
click at [94, 400] on button "報表及分析" at bounding box center [98, 404] width 180 height 51
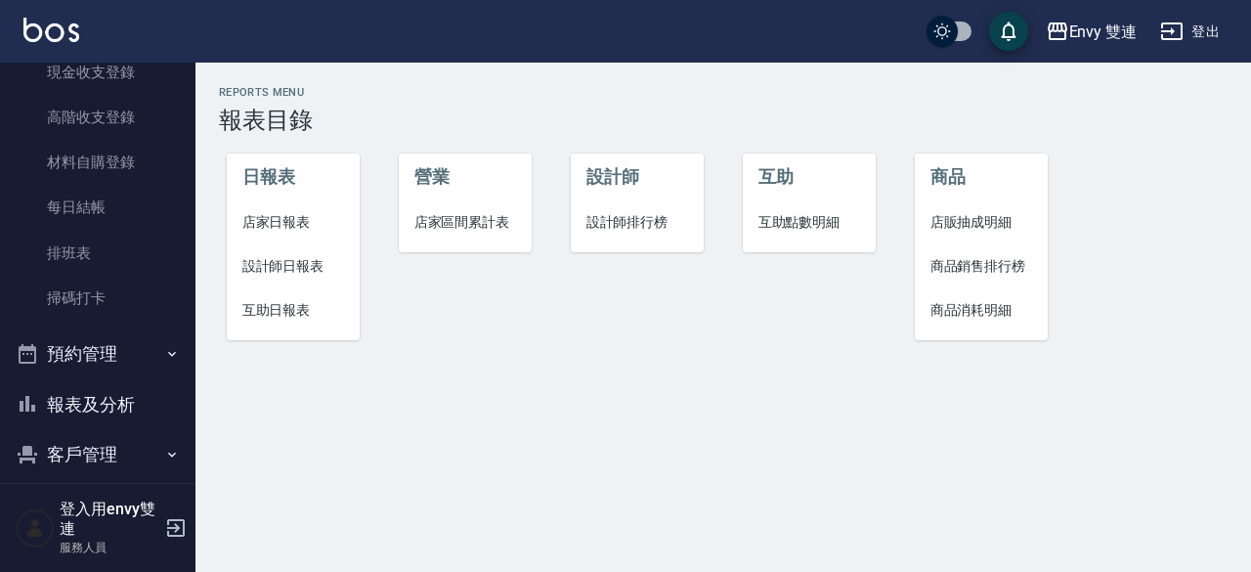
click at [313, 226] on span "店家日報表" at bounding box center [293, 222] width 103 height 21
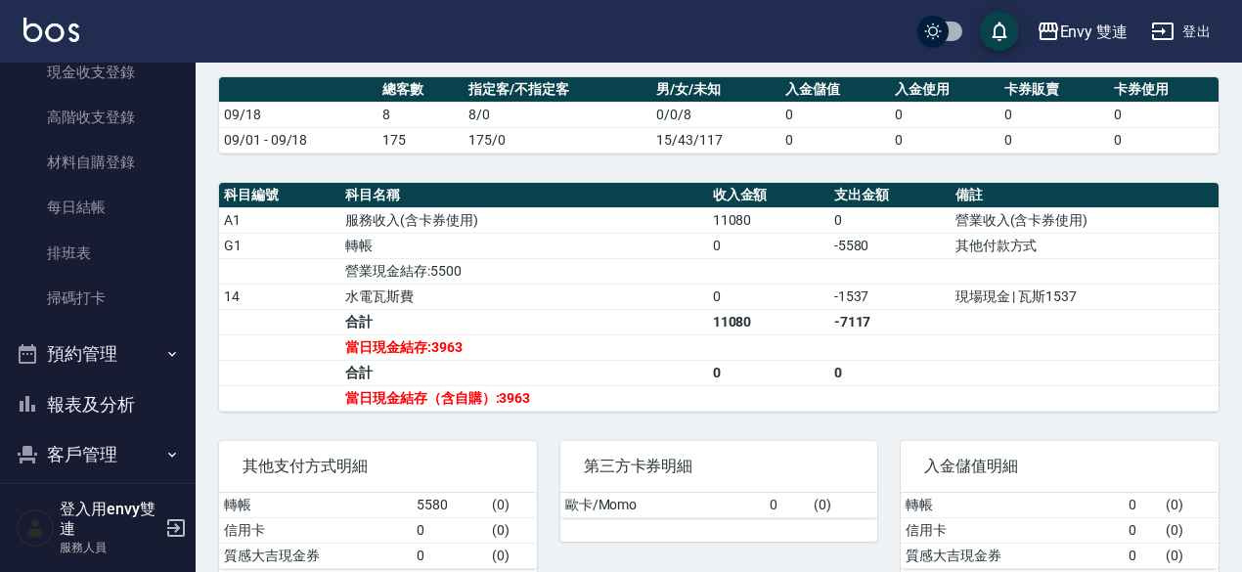
scroll to position [522, 0]
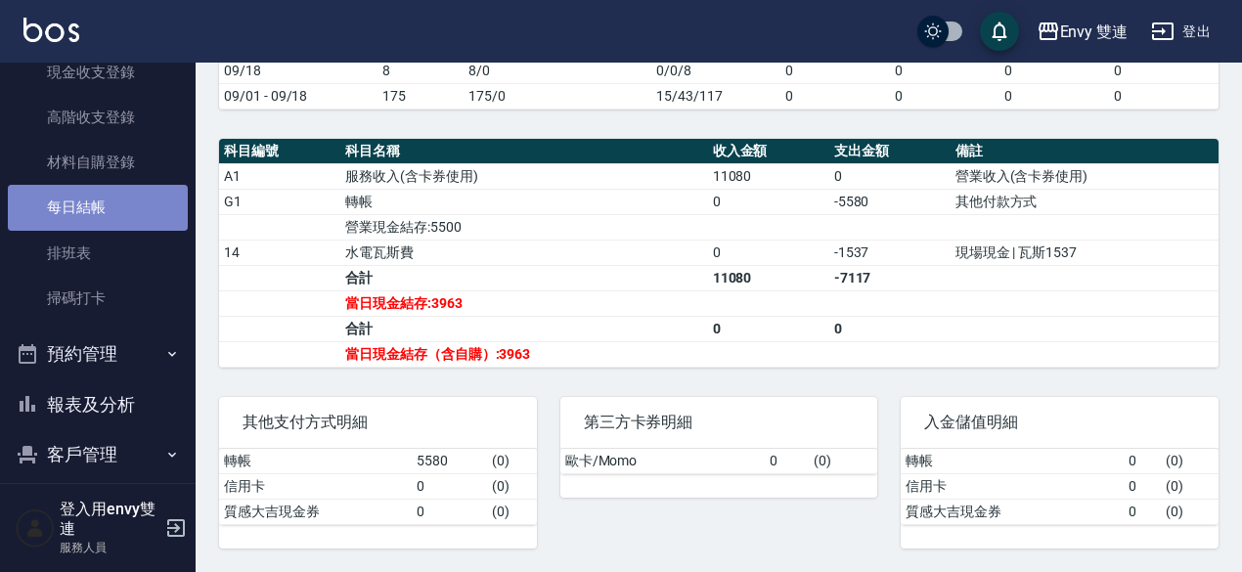
click at [100, 200] on link "每日結帳" at bounding box center [98, 207] width 180 height 45
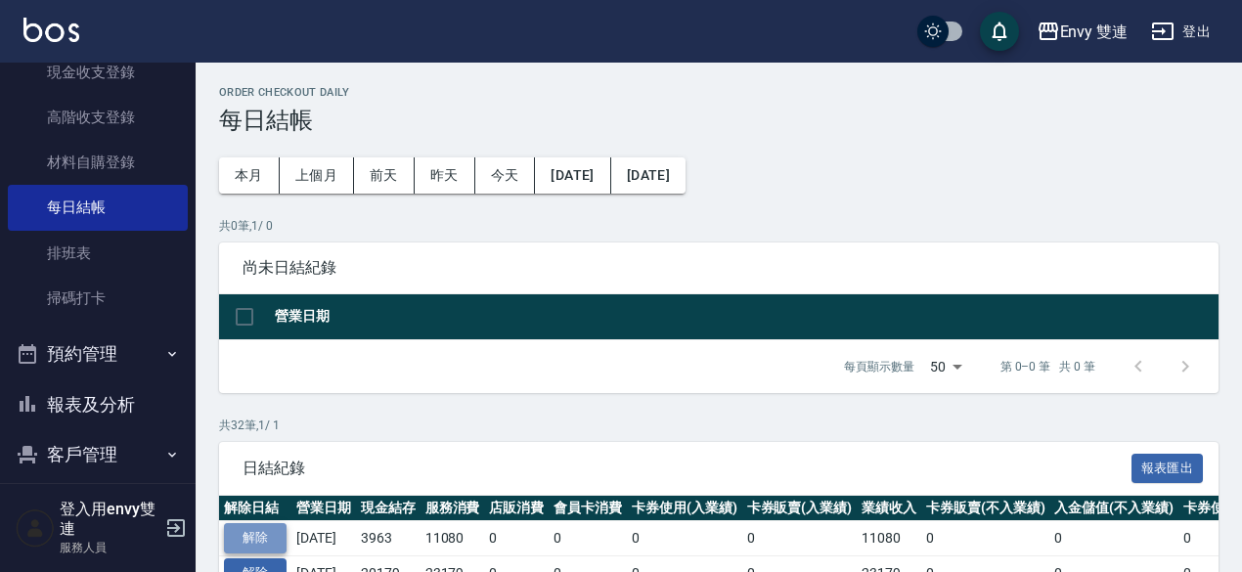
click at [274, 523] on button "解除" at bounding box center [255, 538] width 63 height 30
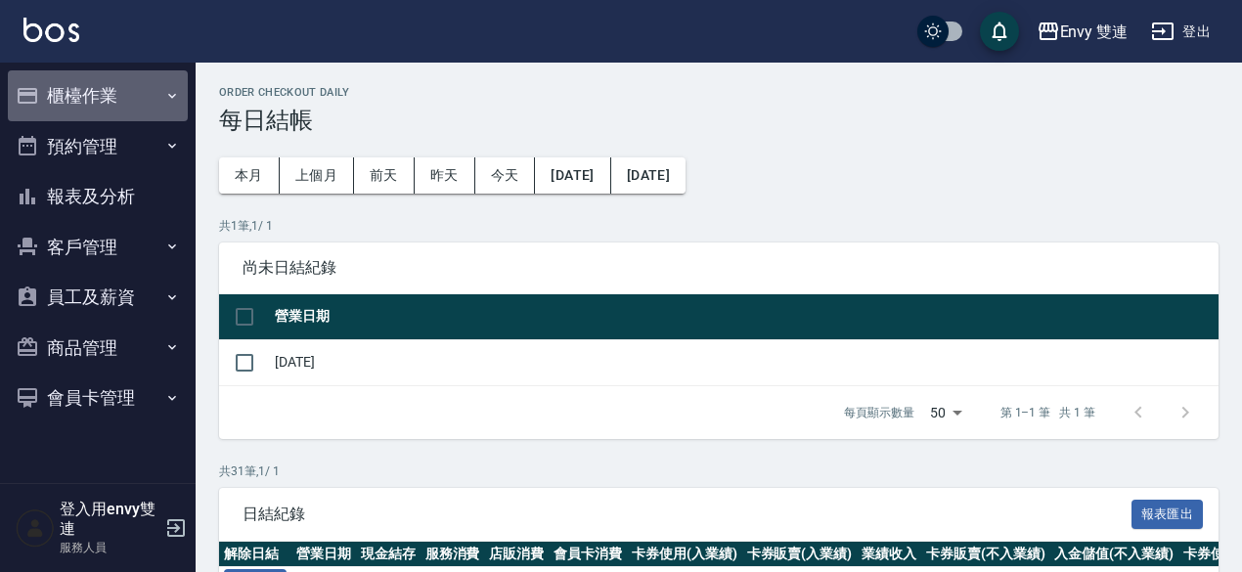
click at [115, 98] on button "櫃檯作業" at bounding box center [98, 95] width 180 height 51
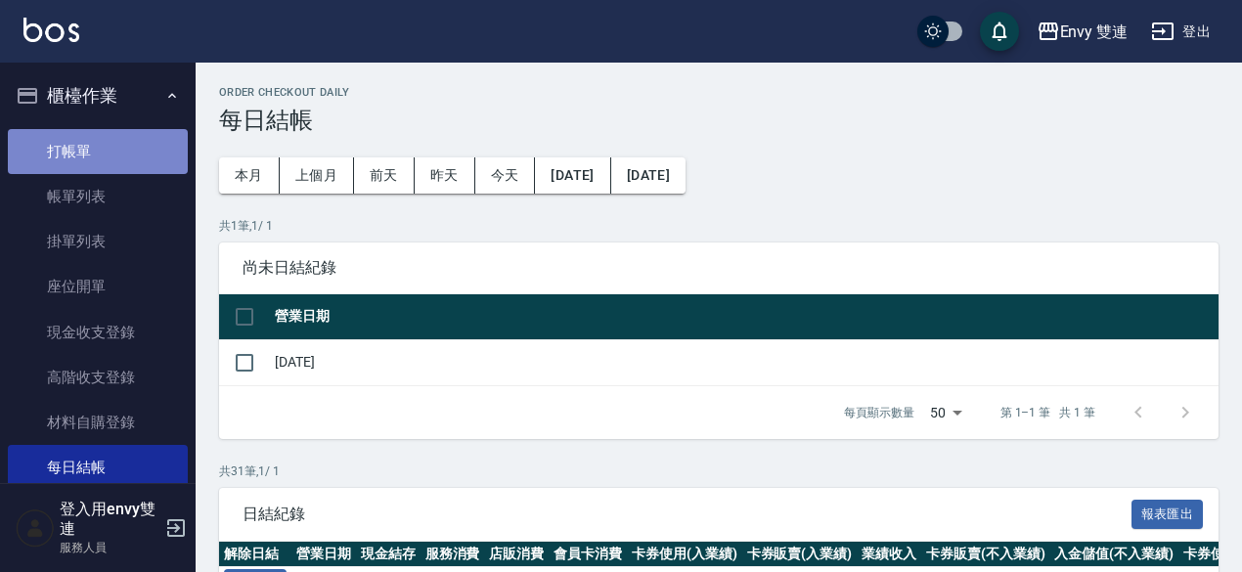
click at [100, 159] on link "打帳單" at bounding box center [98, 151] width 180 height 45
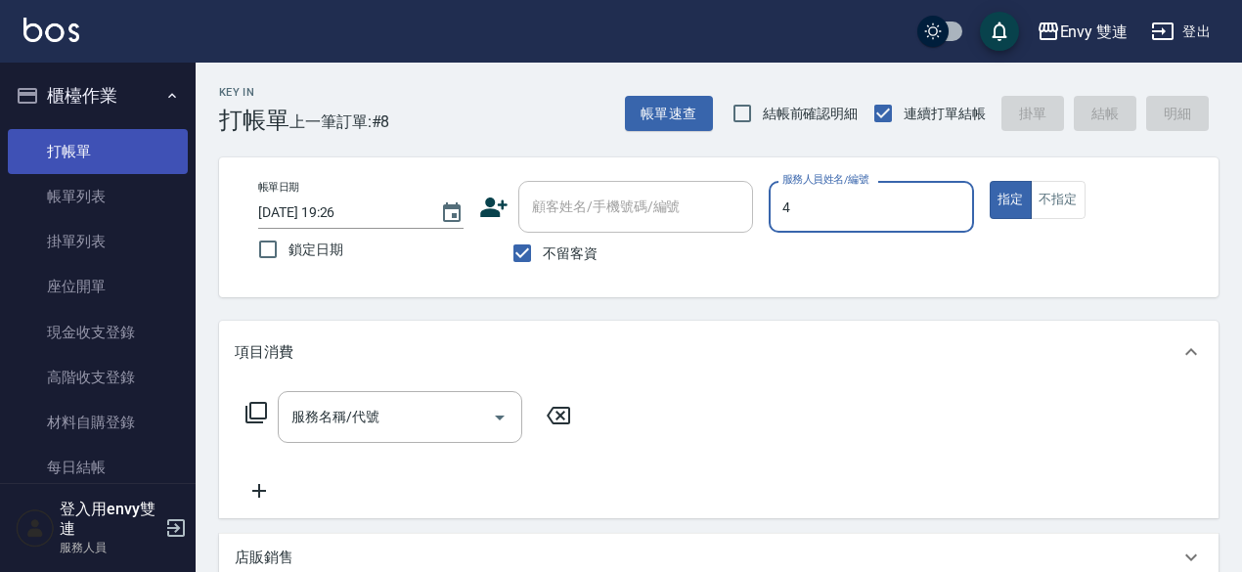
type input "[PERSON_NAME]-4"
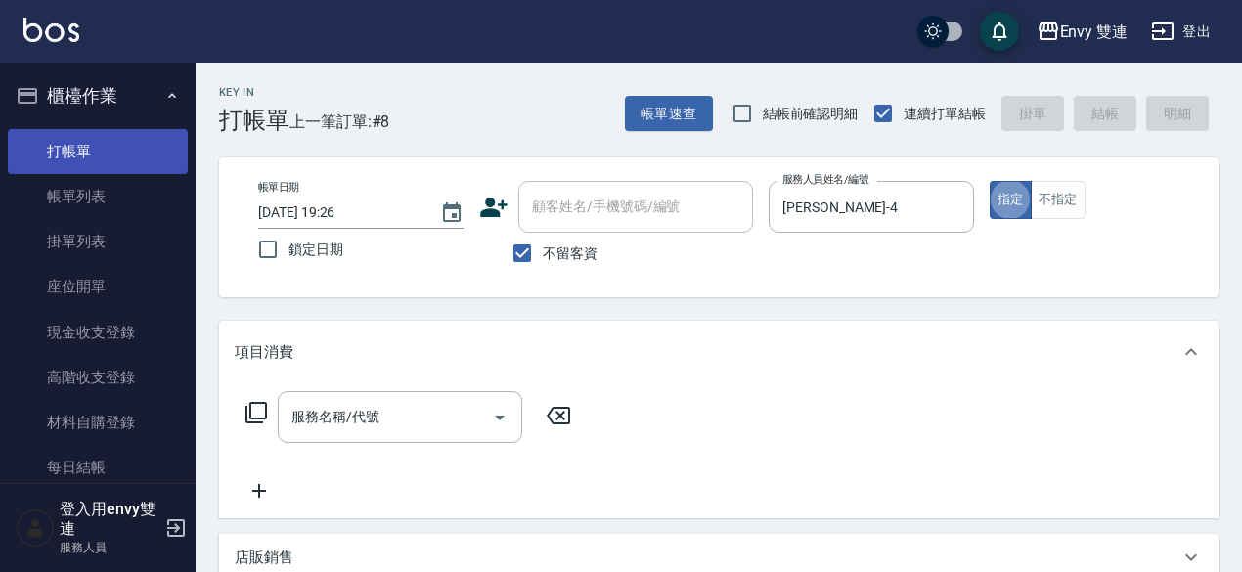
type button "true"
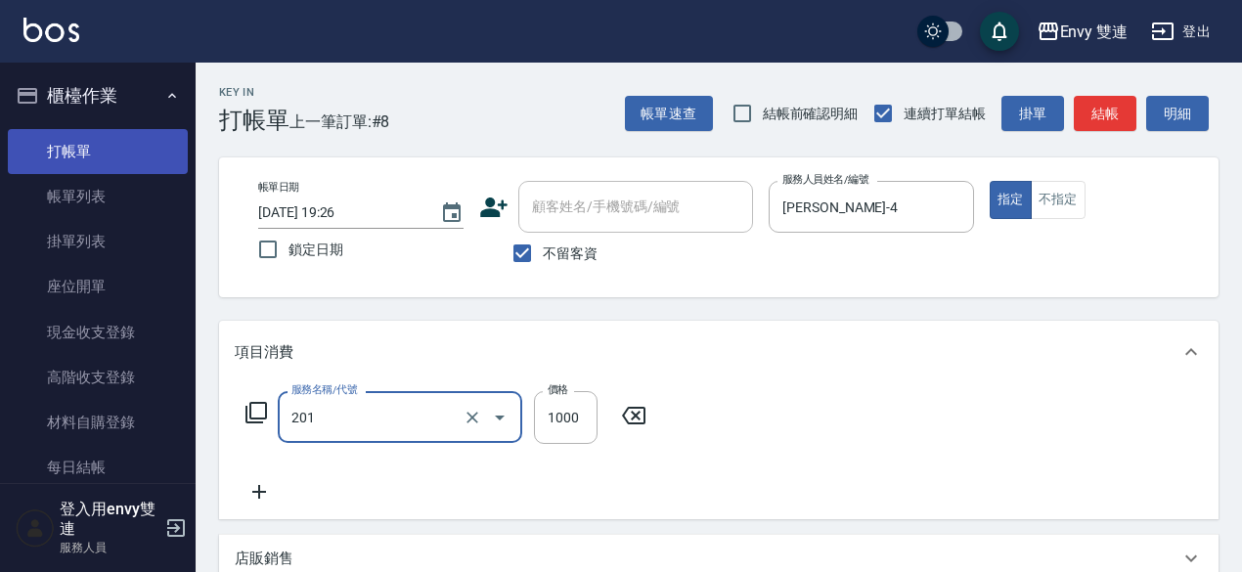
type input "剪髮(201)"
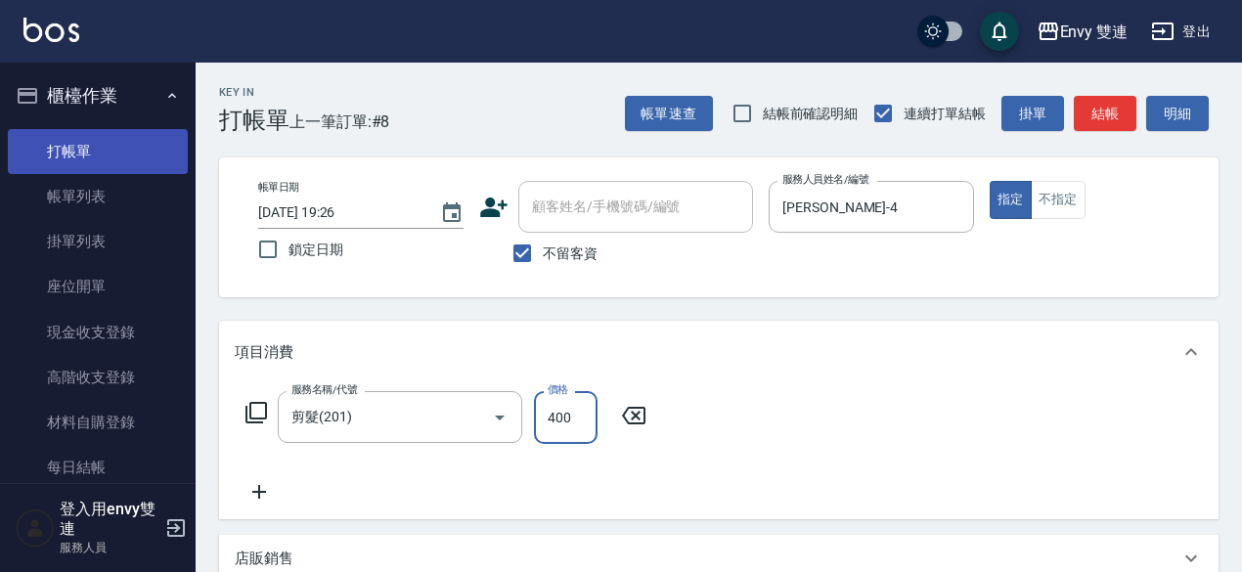
type input "400"
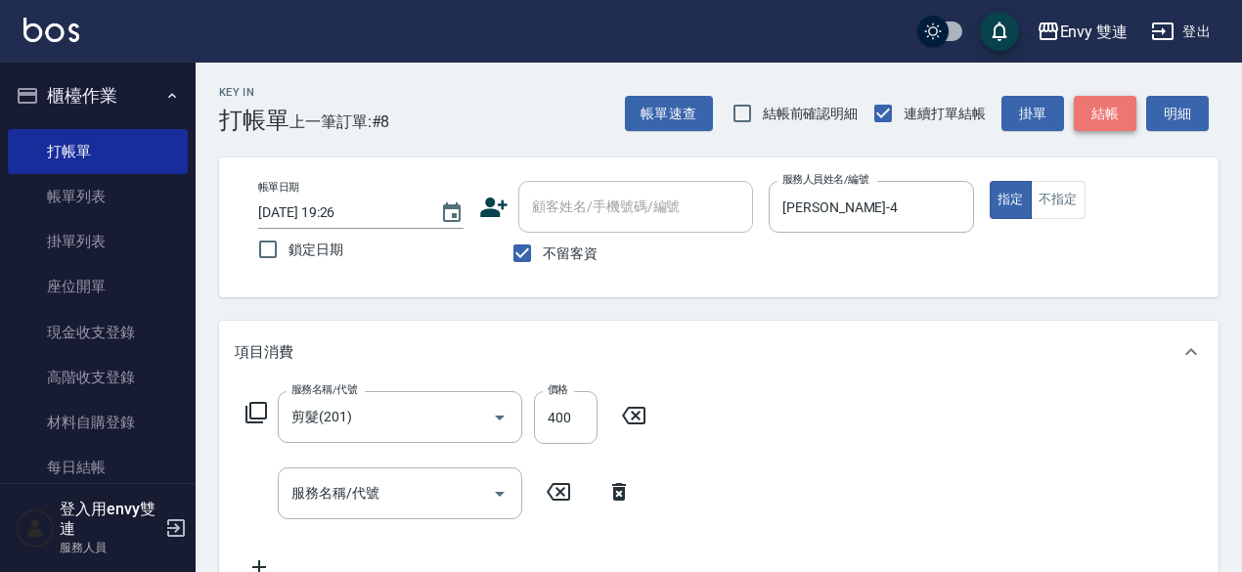
click at [1099, 116] on button "結帳" at bounding box center [1104, 114] width 63 height 36
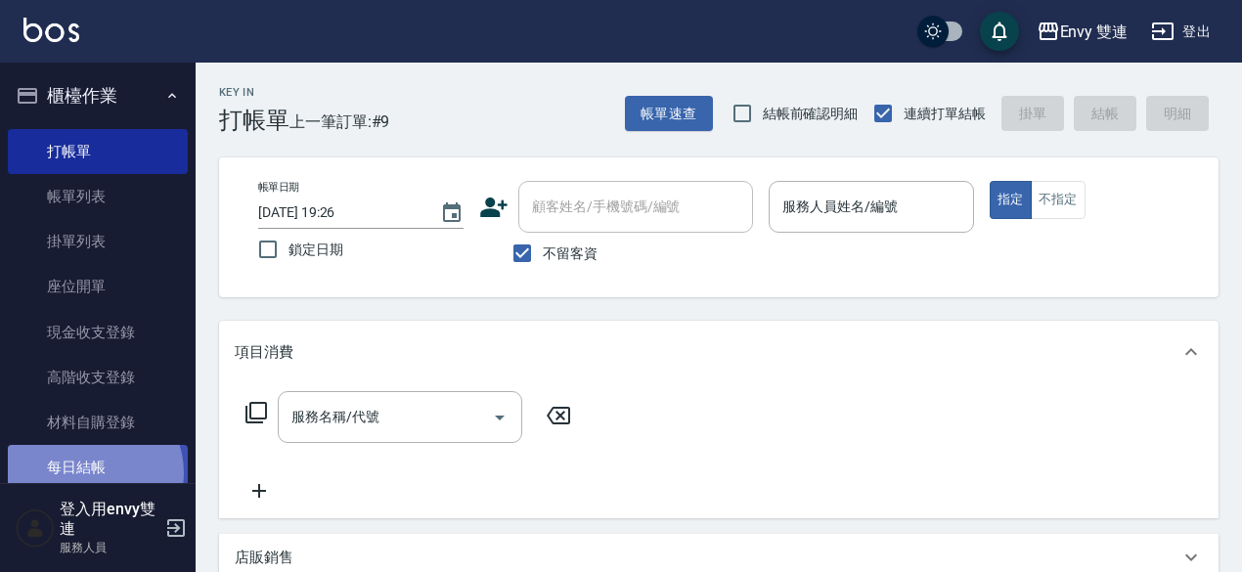
click at [92, 472] on link "每日結帳" at bounding box center [98, 467] width 180 height 45
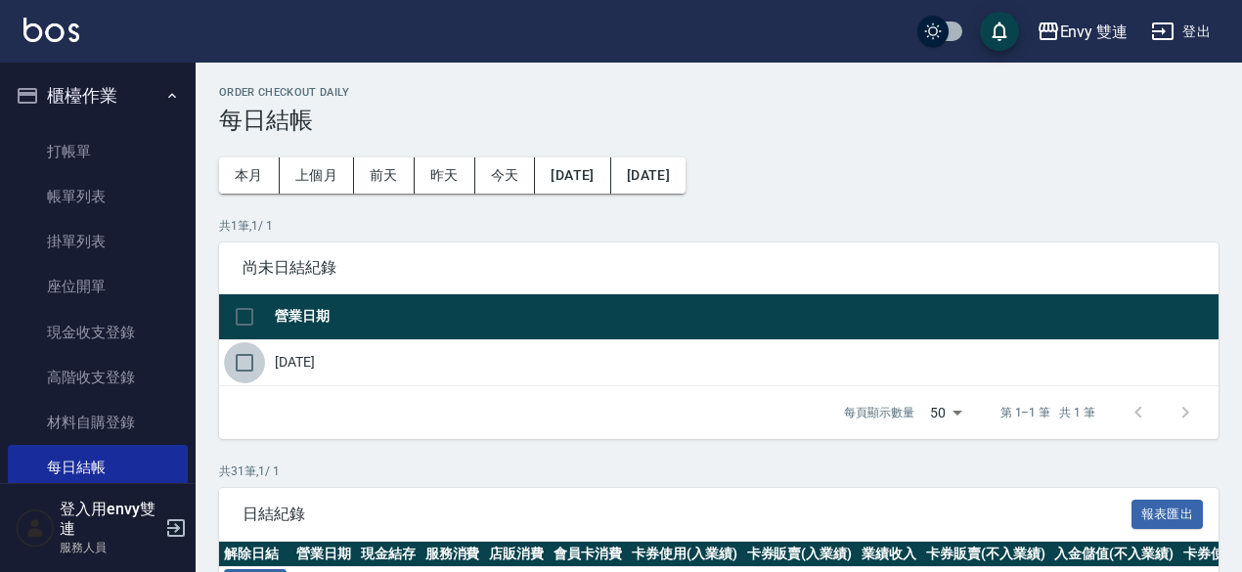
click at [245, 363] on input "checkbox" at bounding box center [244, 362] width 41 height 41
checkbox input "true"
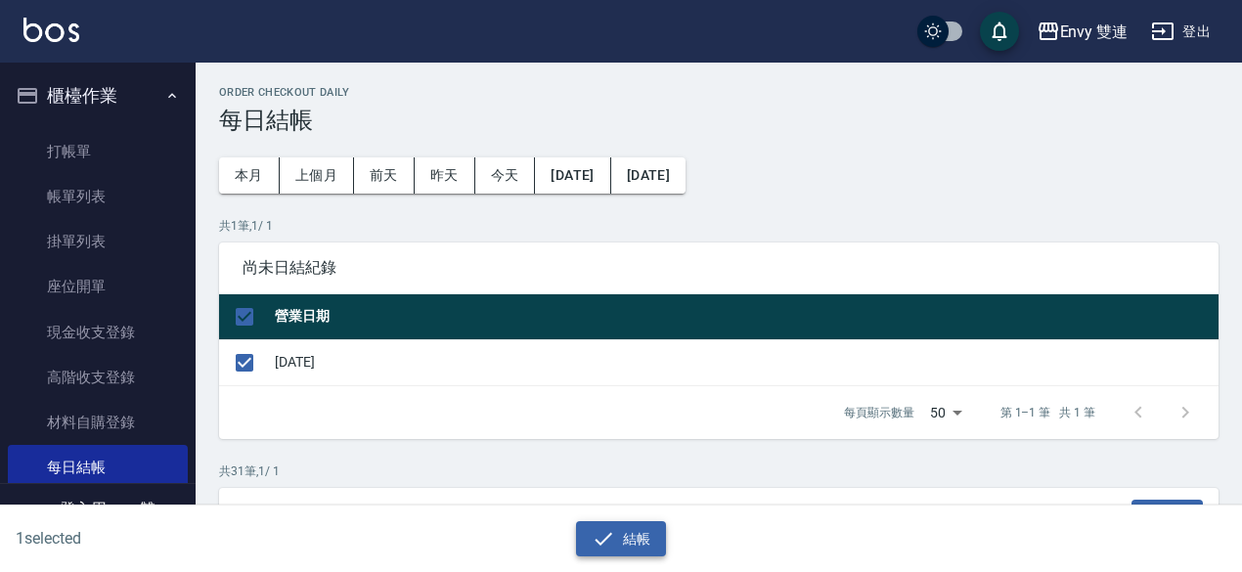
click at [597, 526] on button "結帳" at bounding box center [621, 539] width 91 height 36
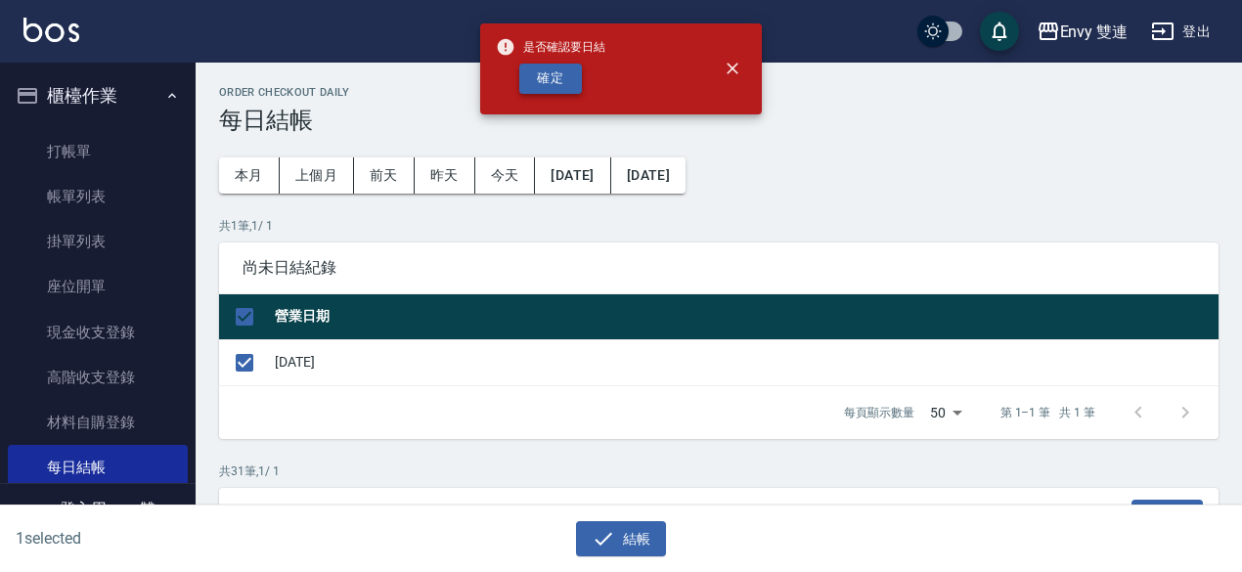
click at [538, 87] on button "確定" at bounding box center [550, 79] width 63 height 30
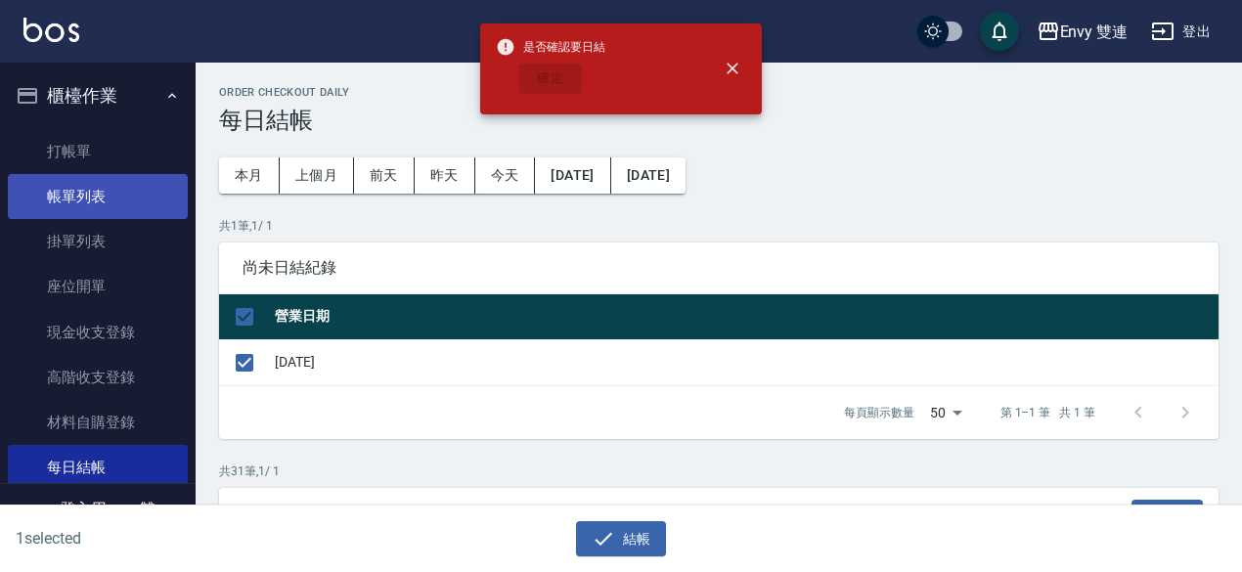
checkbox input "false"
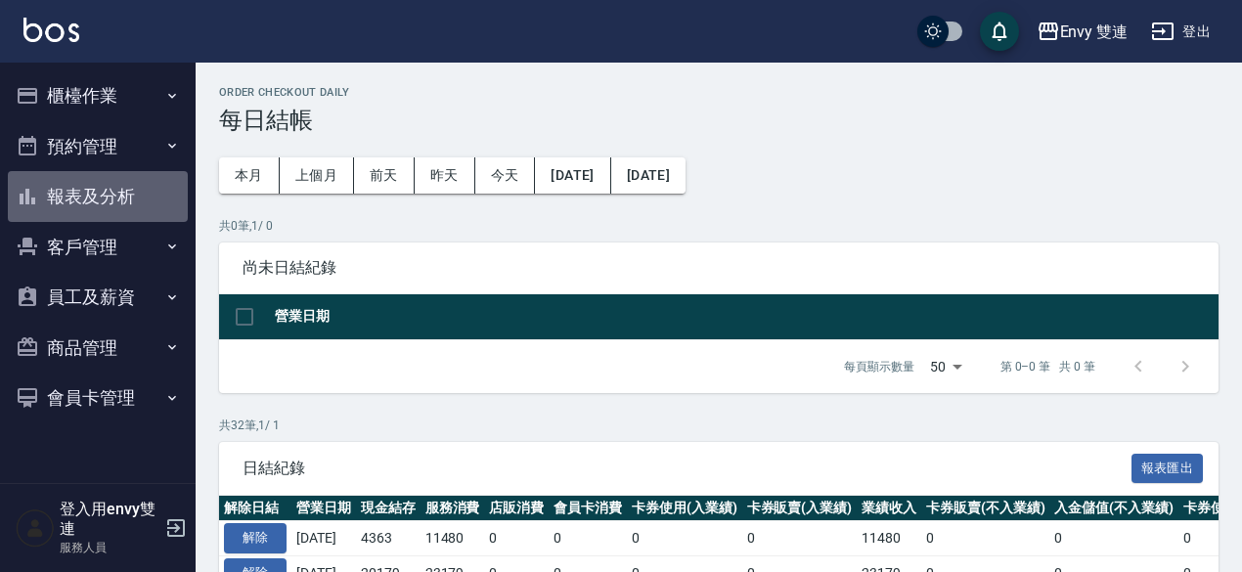
click at [97, 191] on button "報表及分析" at bounding box center [98, 196] width 180 height 51
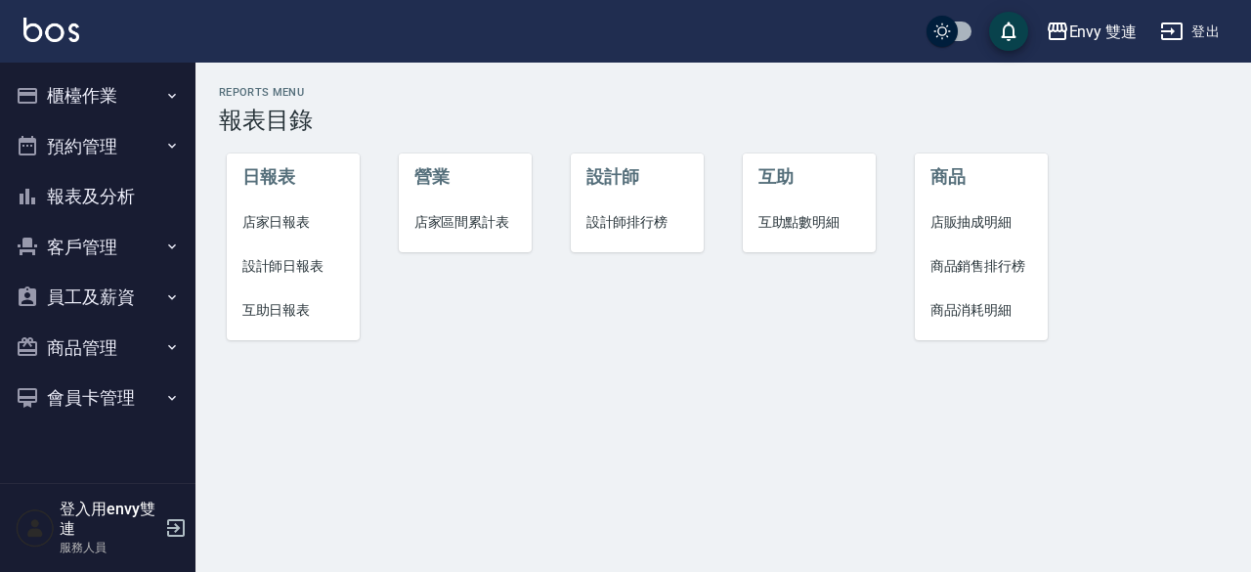
click at [280, 215] on span "店家日報表" at bounding box center [293, 222] width 103 height 21
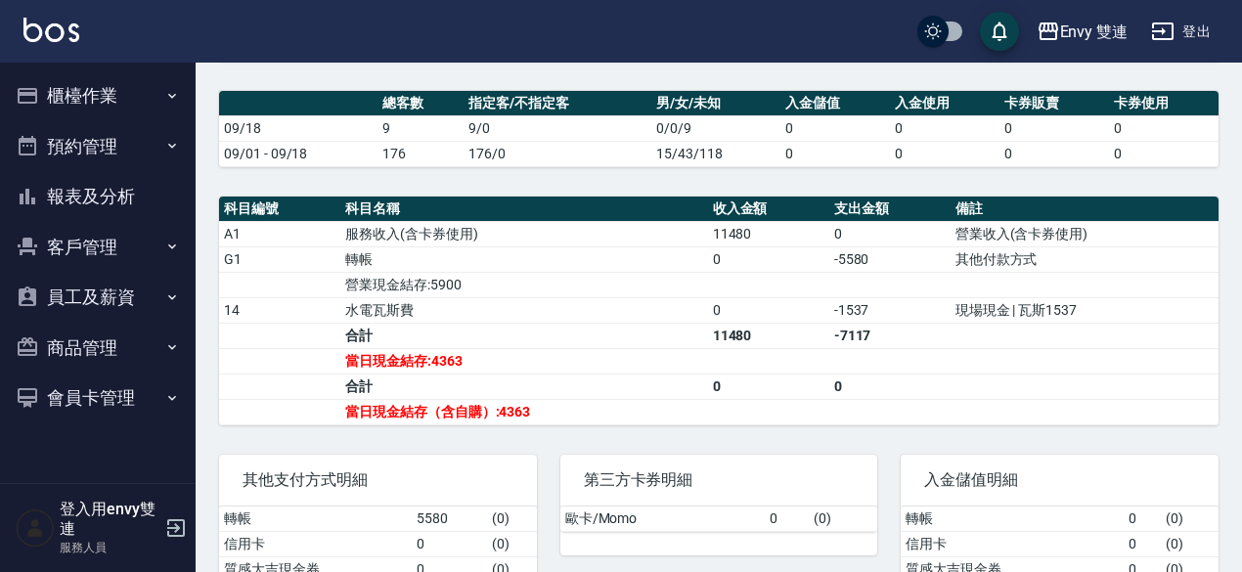
scroll to position [522, 0]
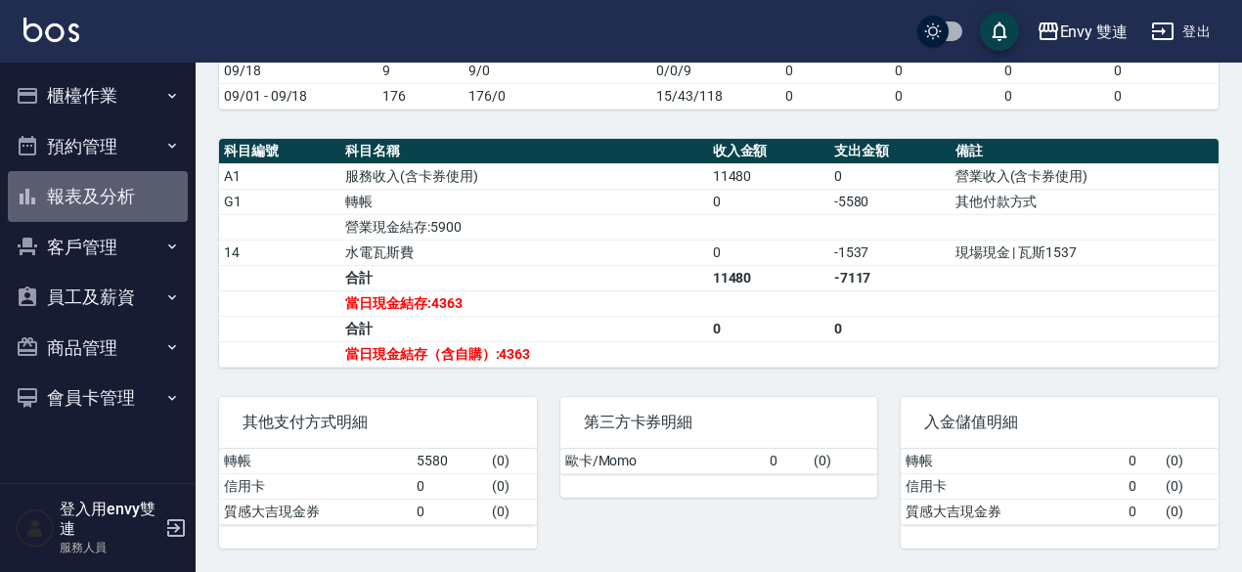
click at [139, 207] on button "報表及分析" at bounding box center [98, 196] width 180 height 51
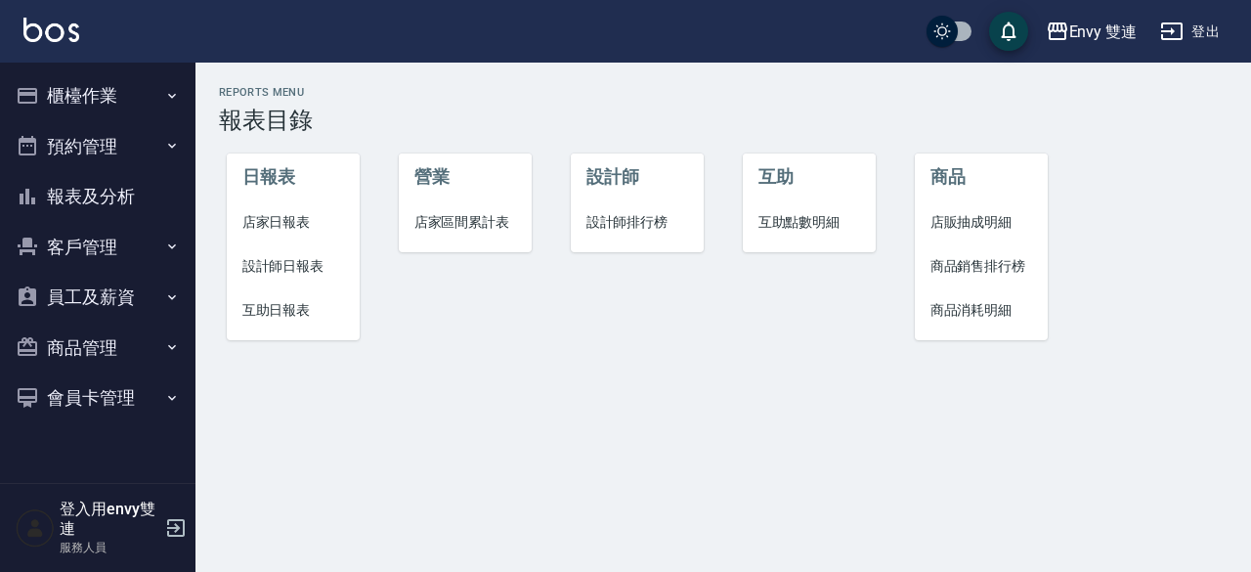
click at [287, 271] on span "設計師日報表" at bounding box center [293, 266] width 103 height 21
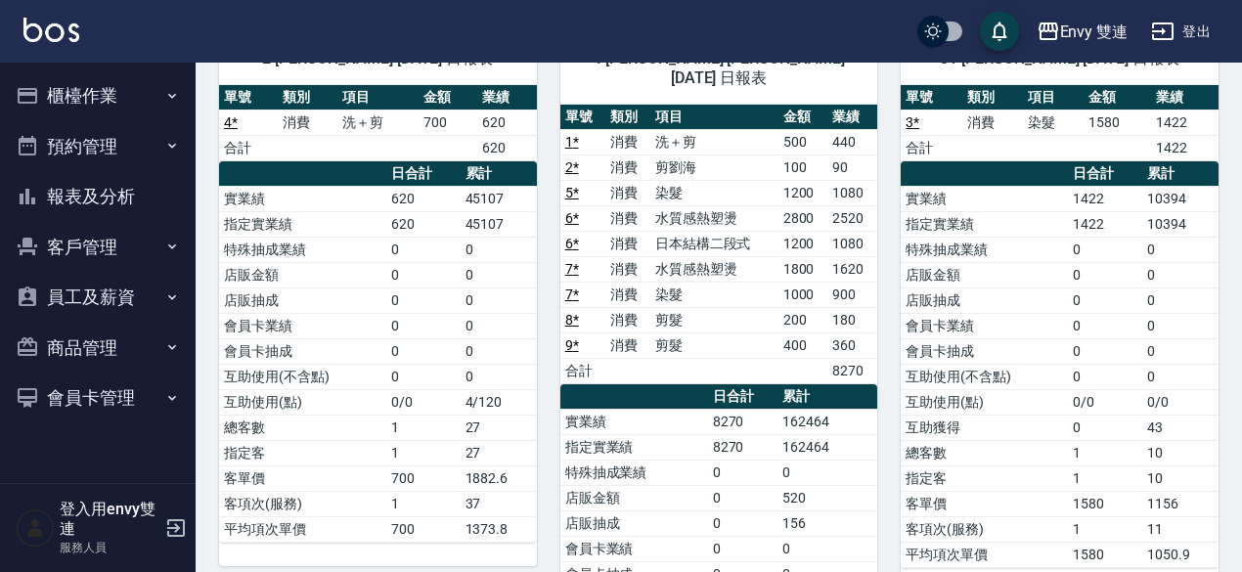
scroll to position [185, 0]
